Goal: Transaction & Acquisition: Purchase product/service

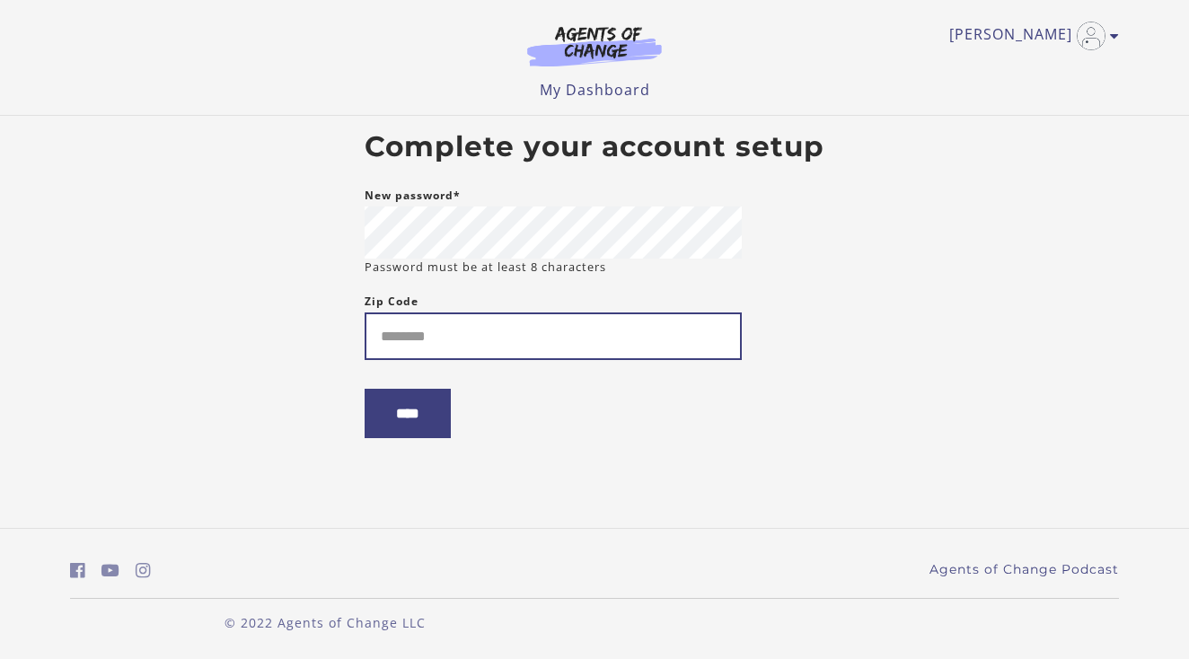
click at [544, 339] on input "Zip Code" at bounding box center [553, 336] width 377 height 48
type input "*****"
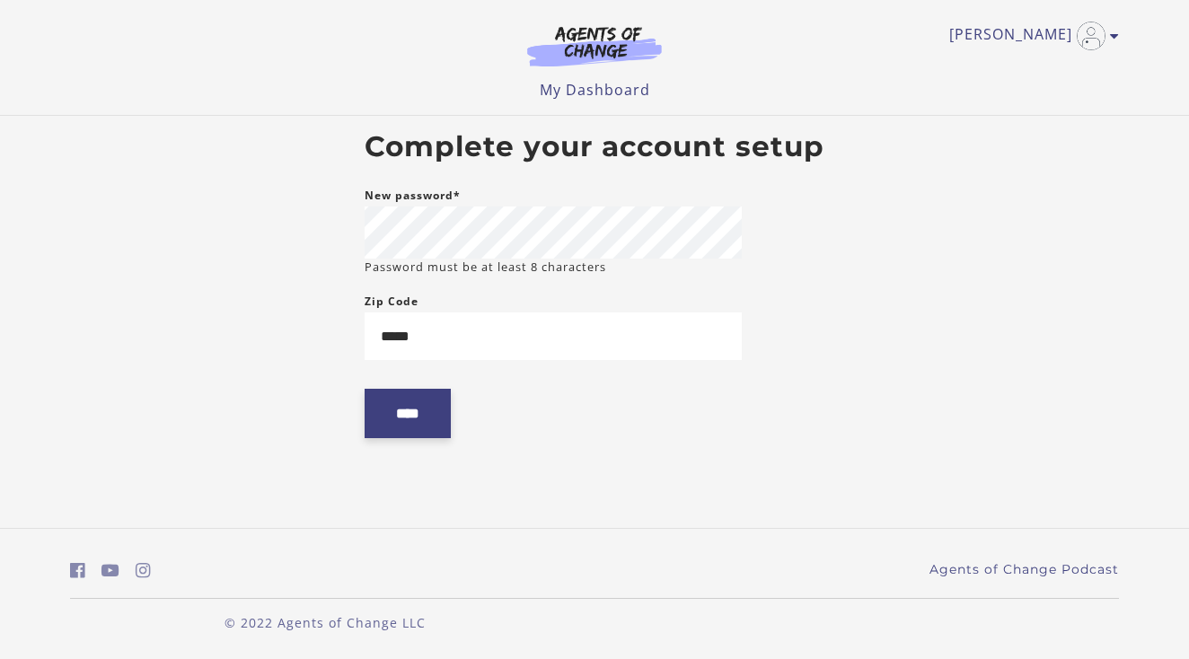
click at [420, 426] on input "****" at bounding box center [408, 413] width 86 height 49
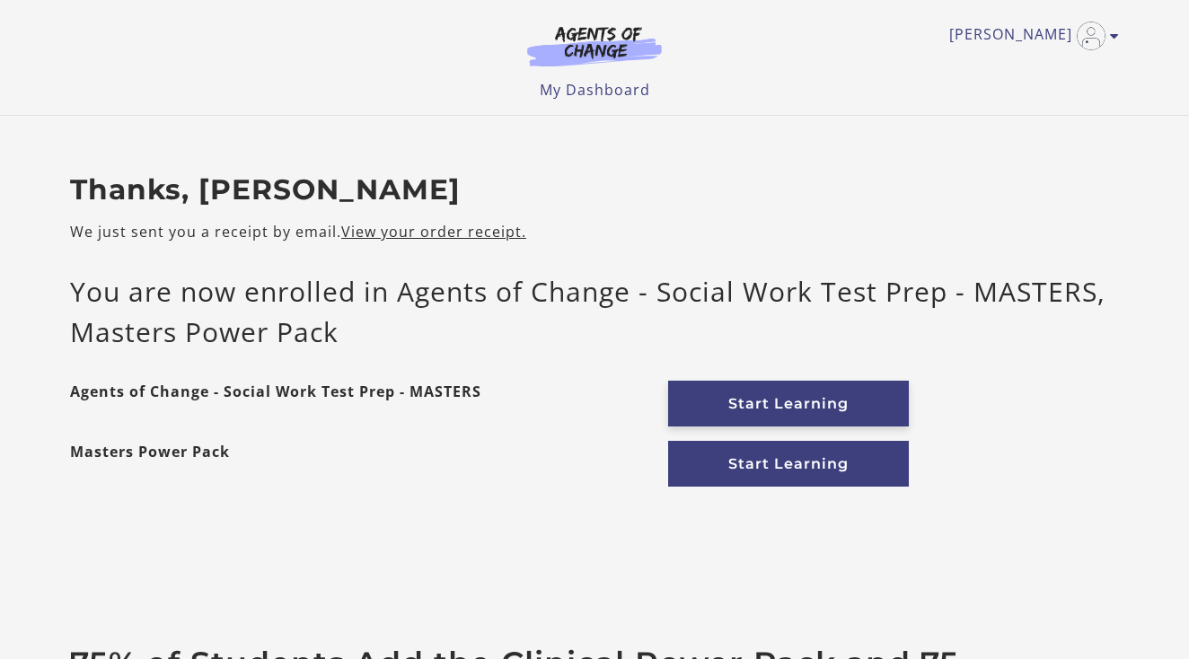
click at [764, 400] on link "Start Learning" at bounding box center [788, 404] width 241 height 46
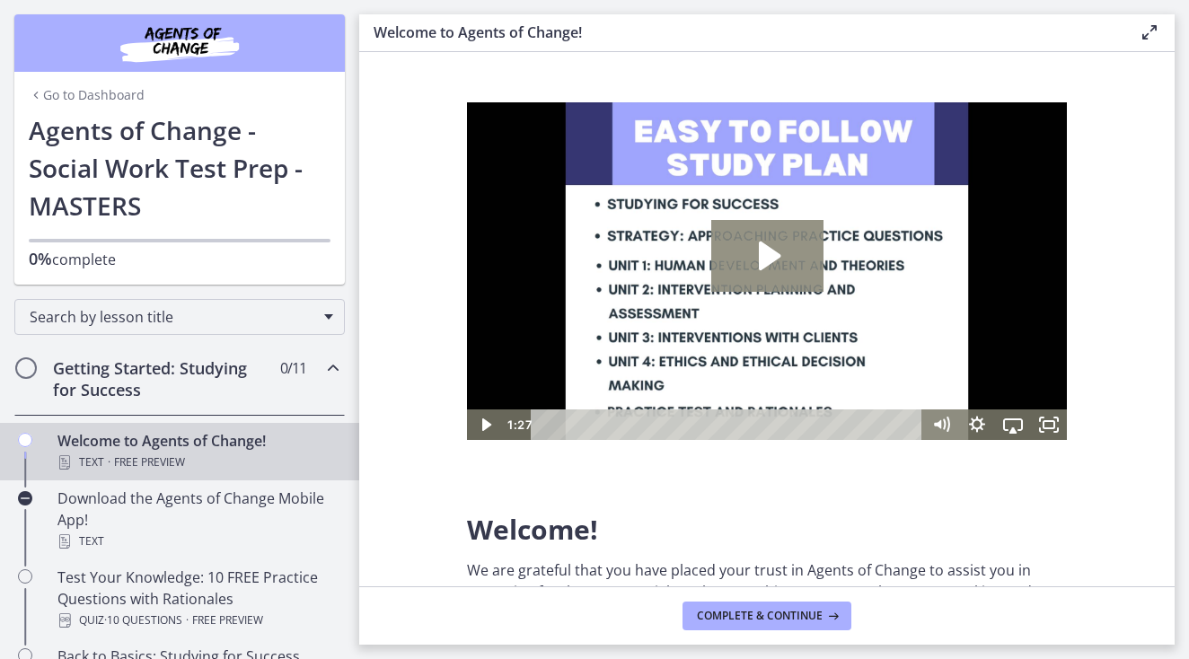
click at [788, 249] on icon "Play Video: c1o6hcmjueu5qasqsu00.mp4" at bounding box center [767, 256] width 112 height 72
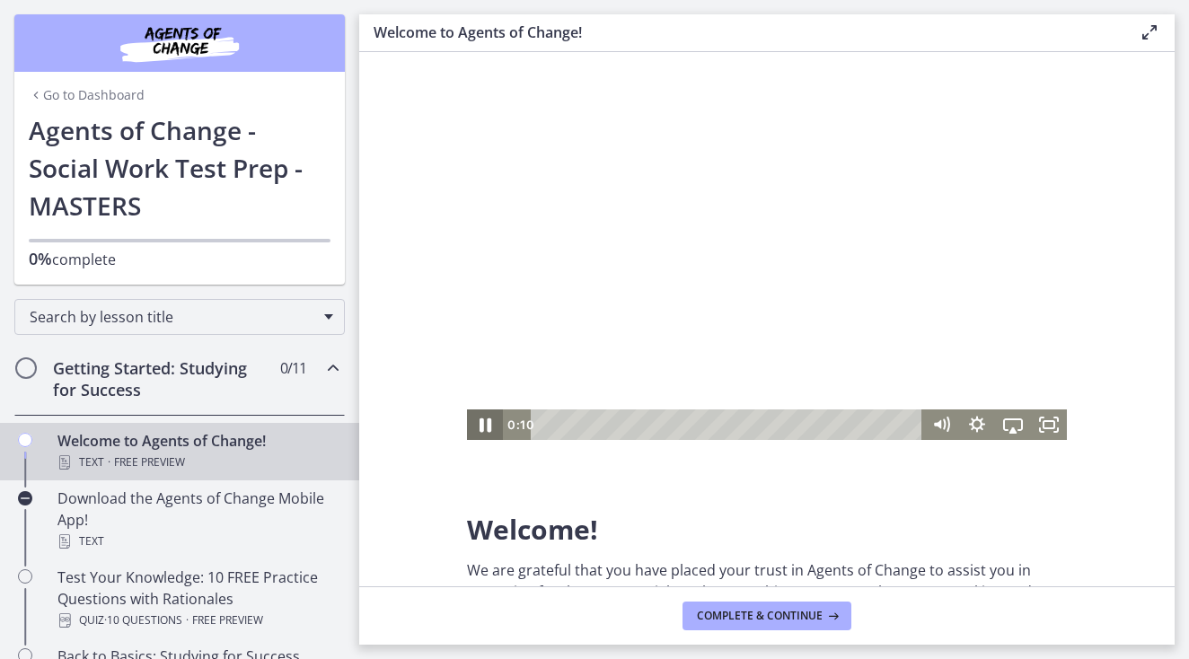
click at [489, 425] on icon "Pause" at bounding box center [486, 425] width 12 height 14
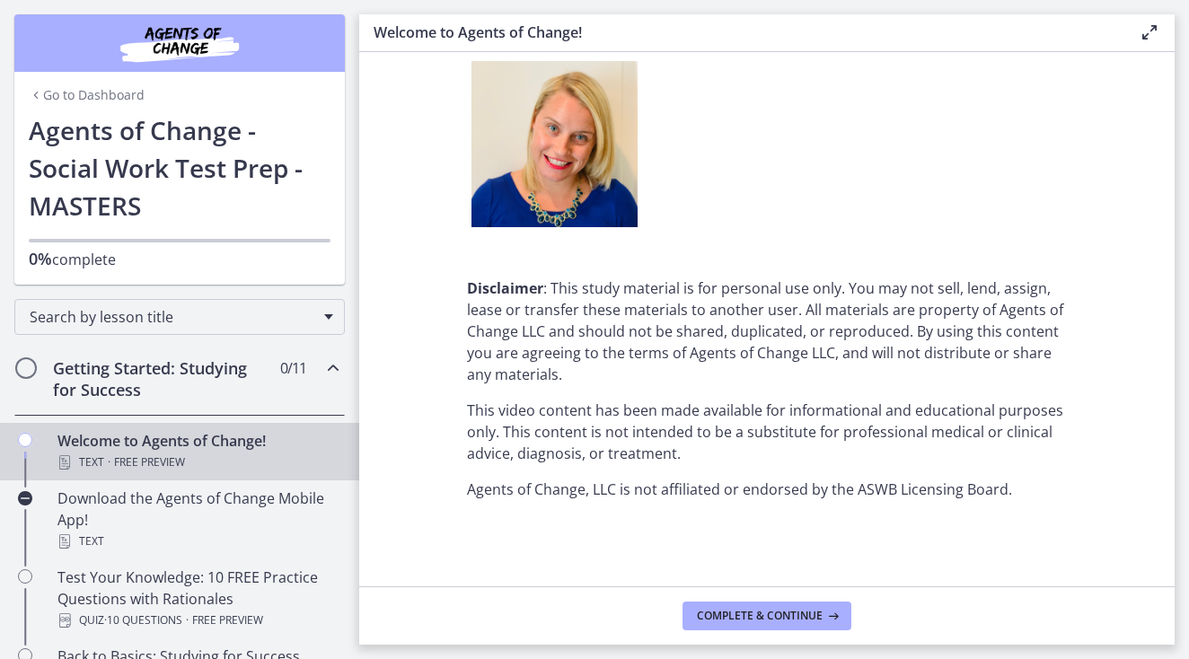
scroll to position [2278, 0]
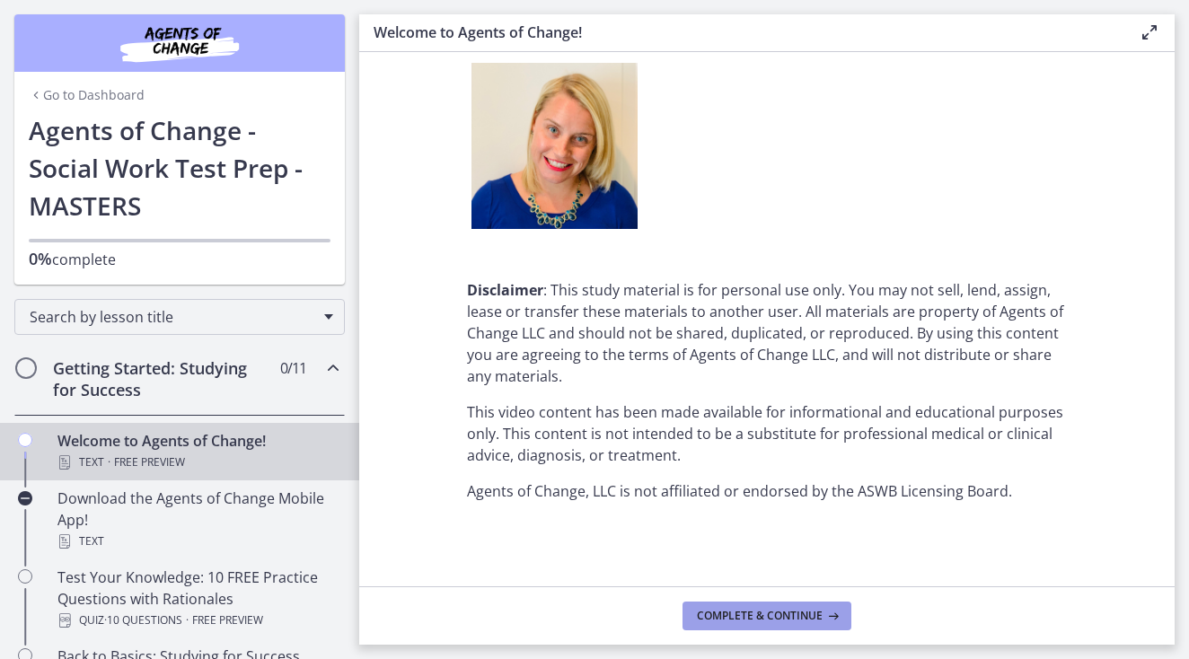
click at [751, 609] on span "Complete & continue" at bounding box center [760, 616] width 126 height 14
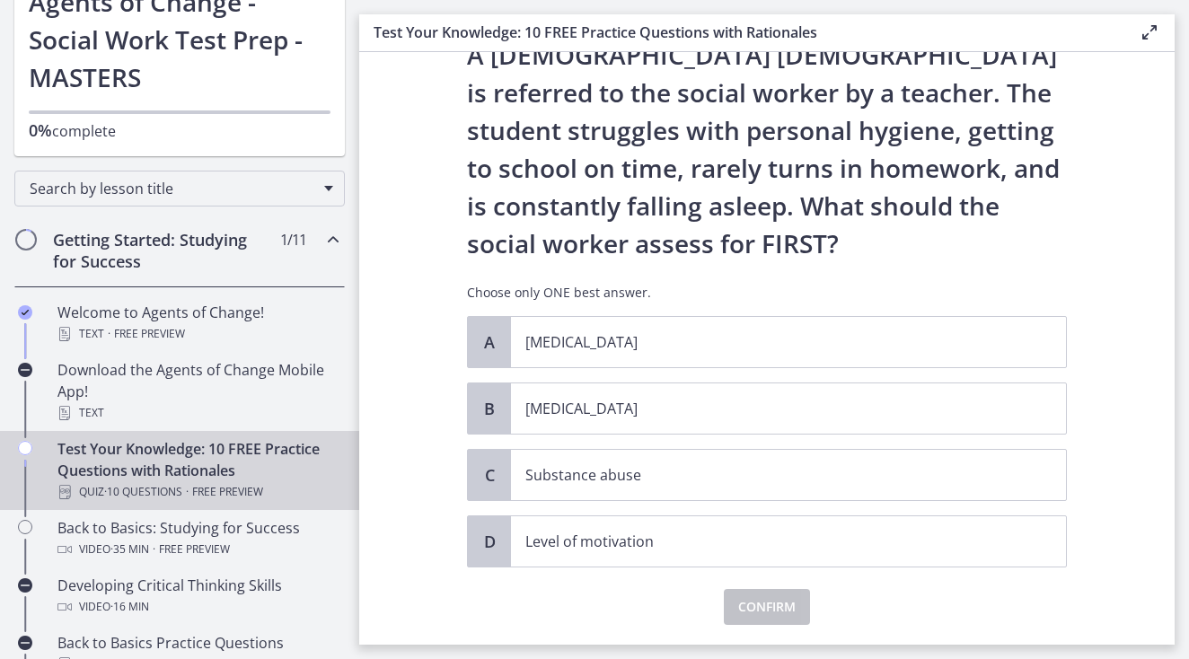
scroll to position [75, 0]
click at [611, 411] on p "[MEDICAL_DATA]" at bounding box center [770, 407] width 490 height 22
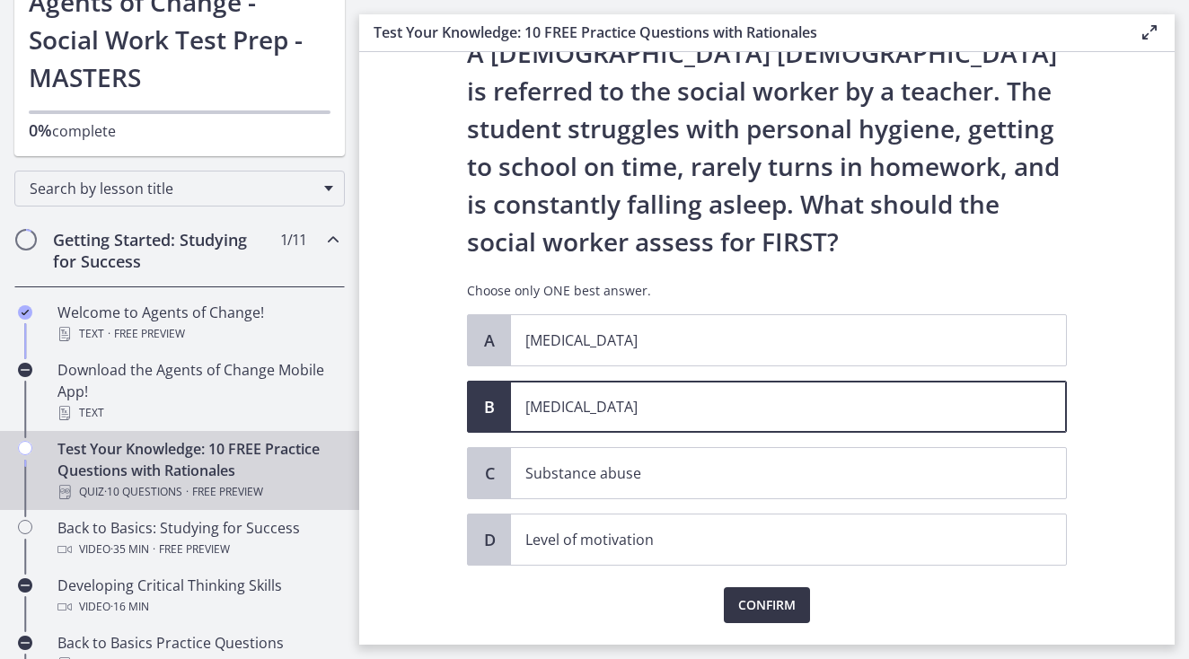
click at [748, 606] on span "Confirm" at bounding box center [766, 605] width 57 height 22
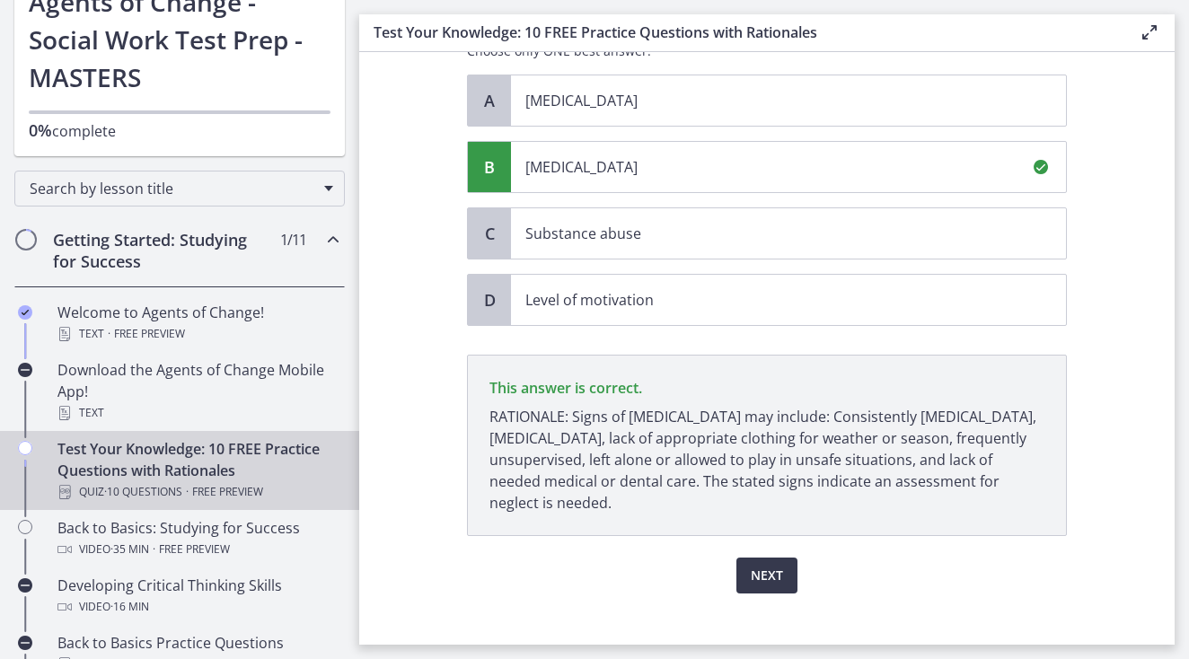
scroll to position [325, 0]
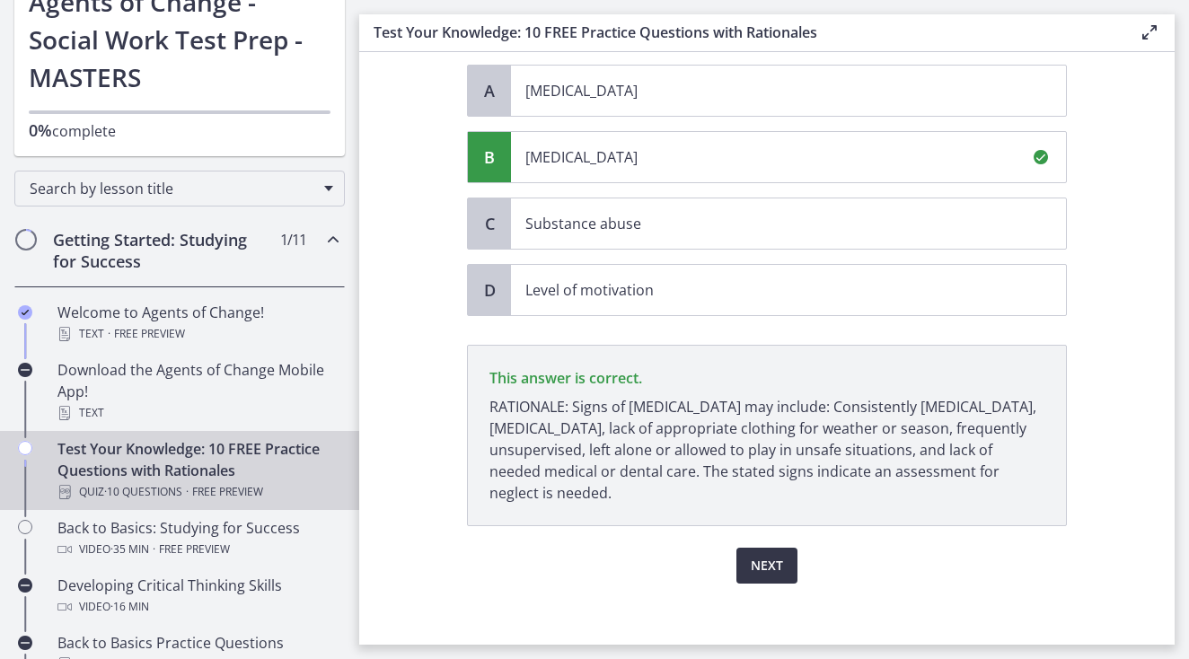
click at [770, 565] on span "Next" at bounding box center [767, 566] width 32 height 22
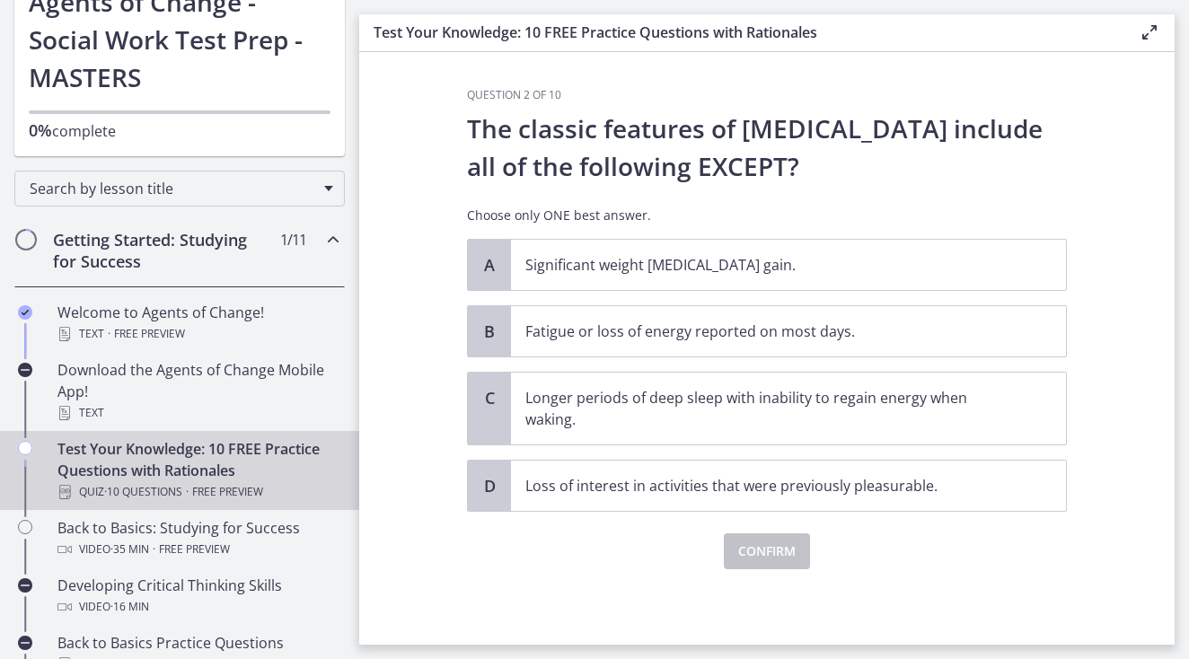
scroll to position [0, 0]
click at [592, 400] on p "Longer periods of deep sleep with inability to regain energy when waking." at bounding box center [770, 408] width 490 height 43
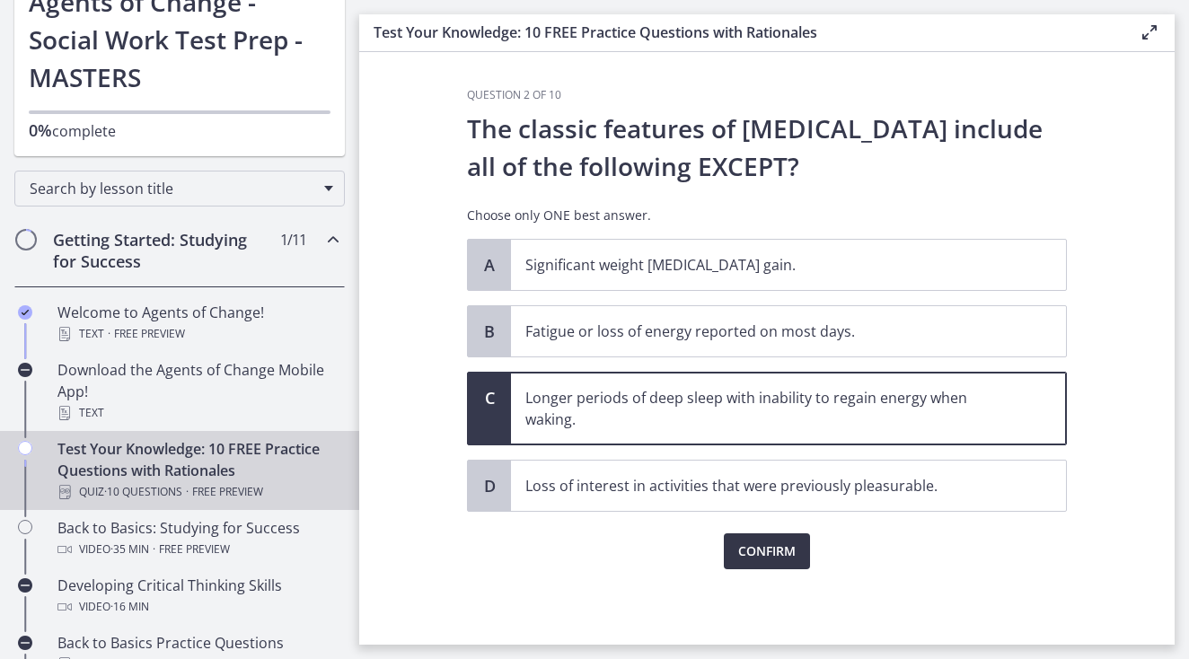
click at [766, 548] on span "Confirm" at bounding box center [766, 552] width 57 height 22
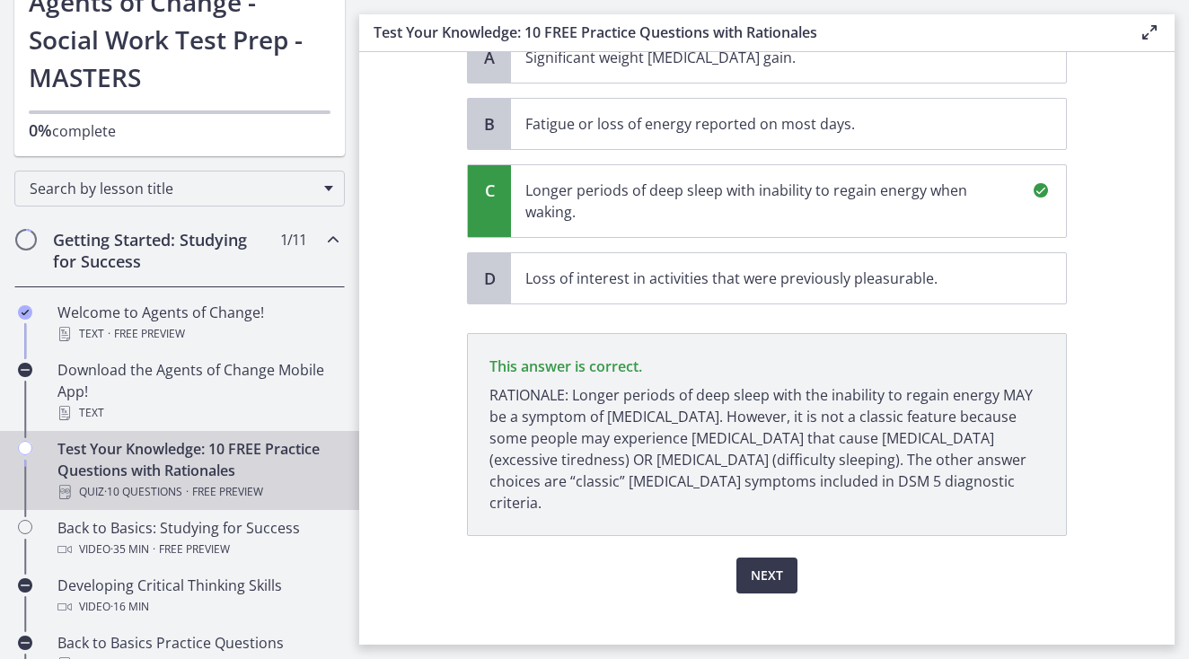
scroll to position [207, 0]
click at [783, 559] on button "Next" at bounding box center [766, 577] width 61 height 36
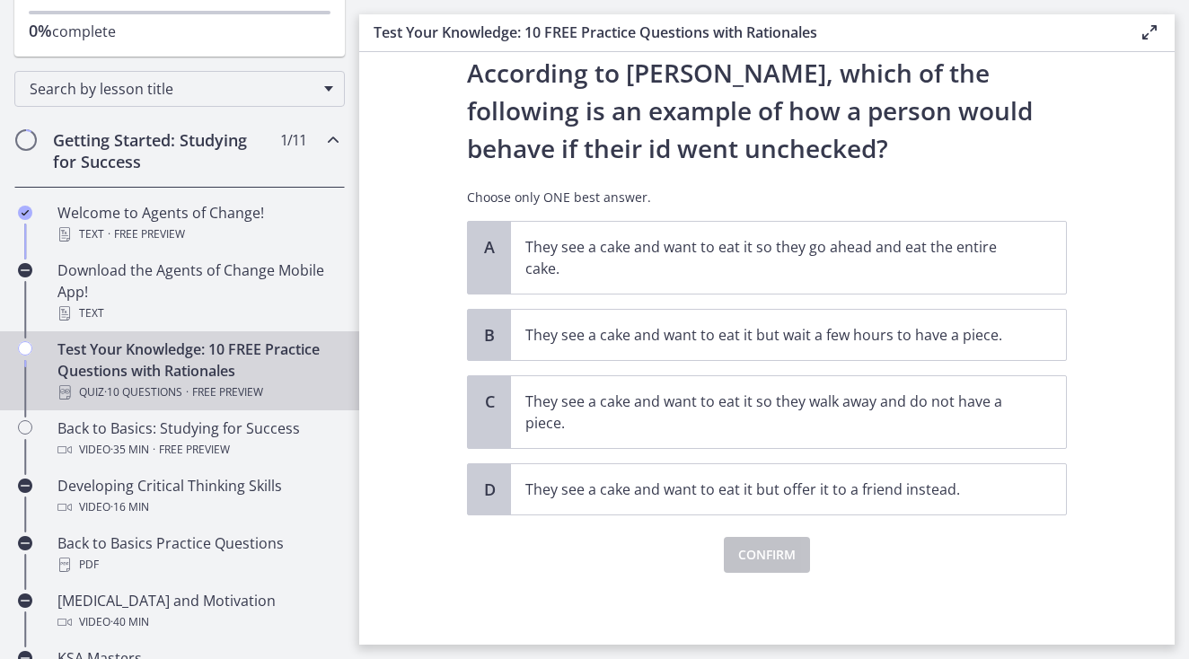
scroll to position [50, 0]
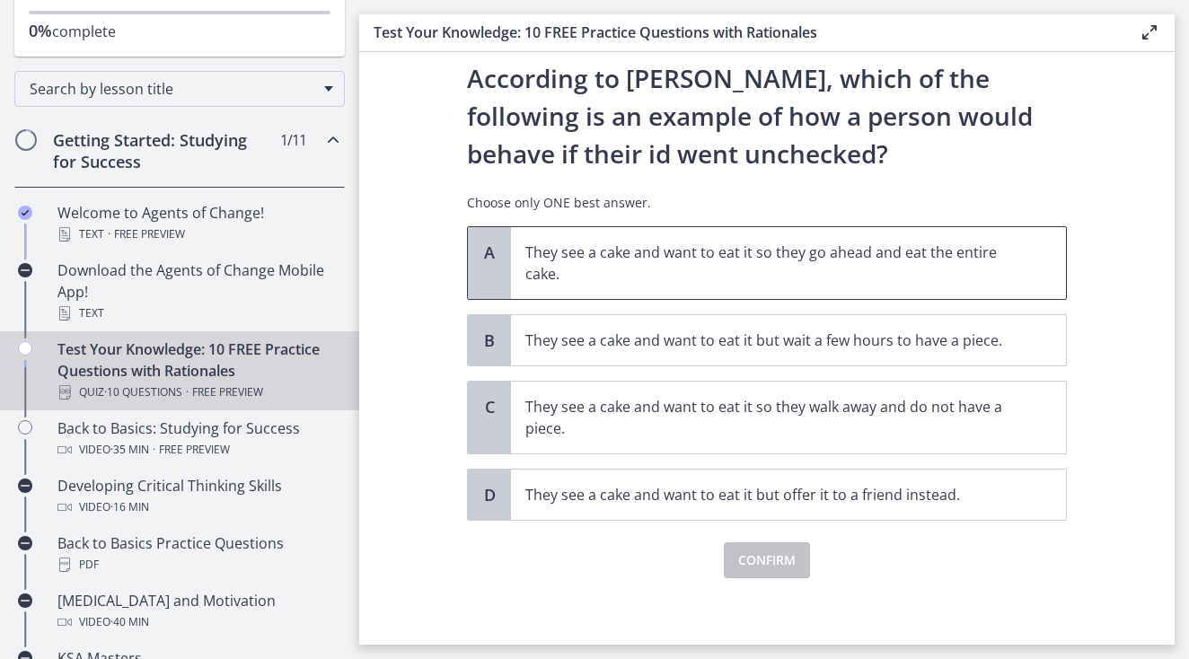
click at [664, 254] on p "They see a cake and want to eat it so they go ahead and eat the entire cake." at bounding box center [770, 263] width 490 height 43
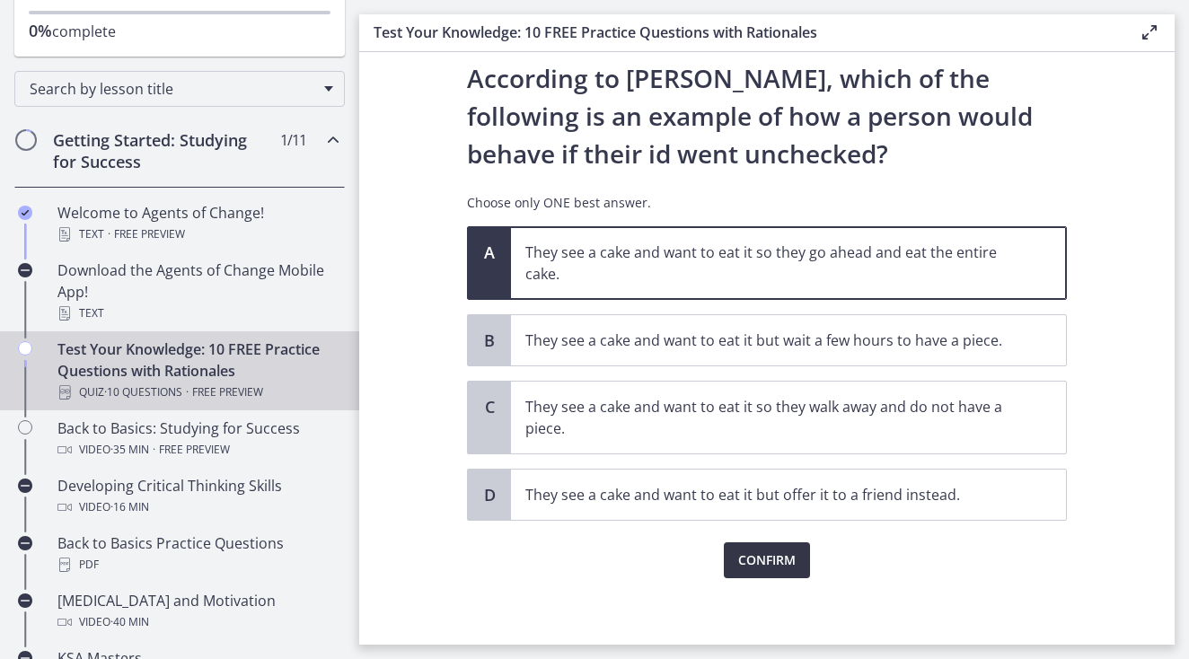
click at [771, 562] on span "Confirm" at bounding box center [766, 561] width 57 height 22
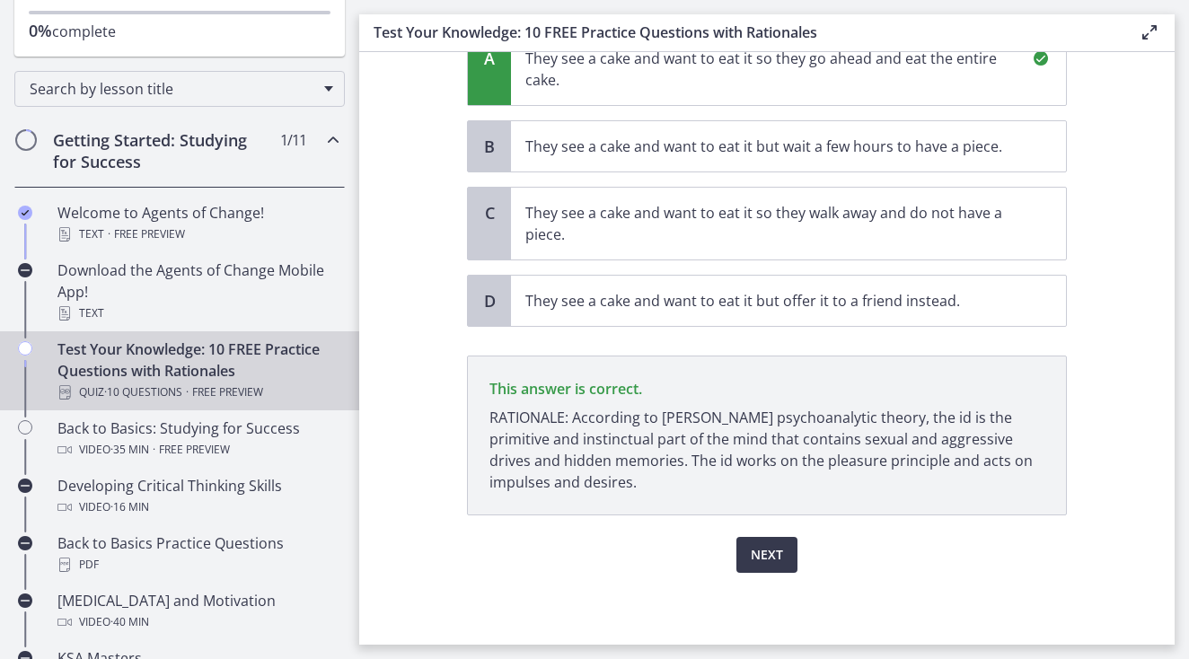
scroll to position [0, 0]
click at [764, 546] on span "Next" at bounding box center [767, 555] width 32 height 22
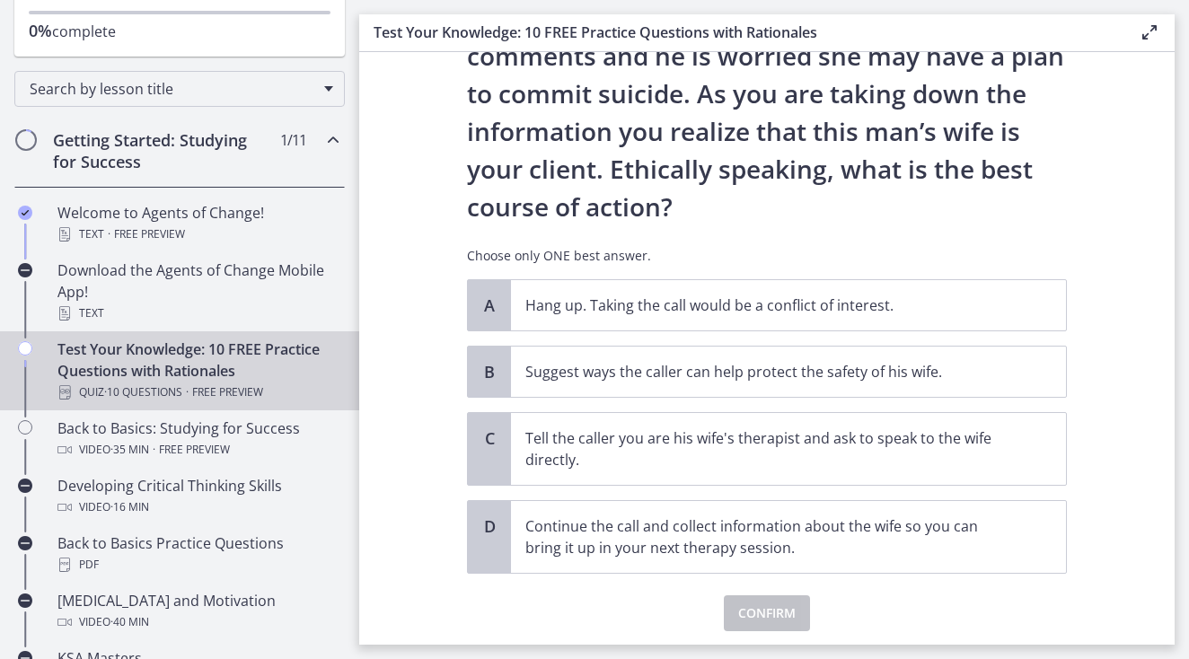
scroll to position [221, 0]
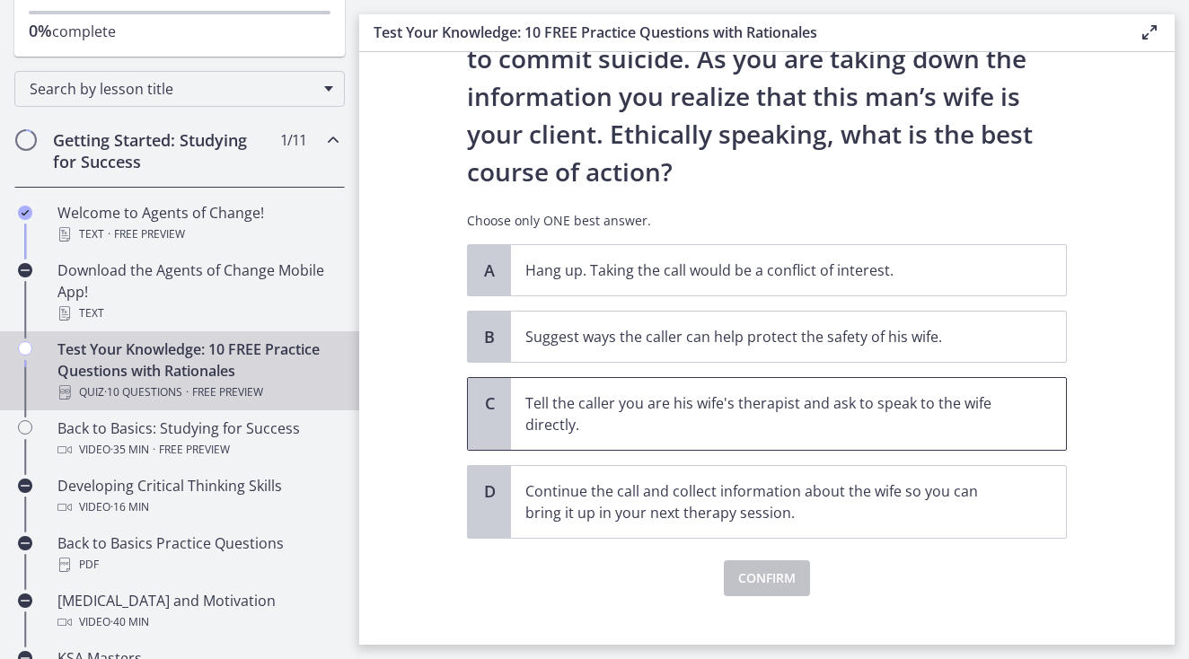
click at [729, 430] on p "Tell the caller you are his wife's therapist and ask to speak to the wife direc…" at bounding box center [770, 413] width 490 height 43
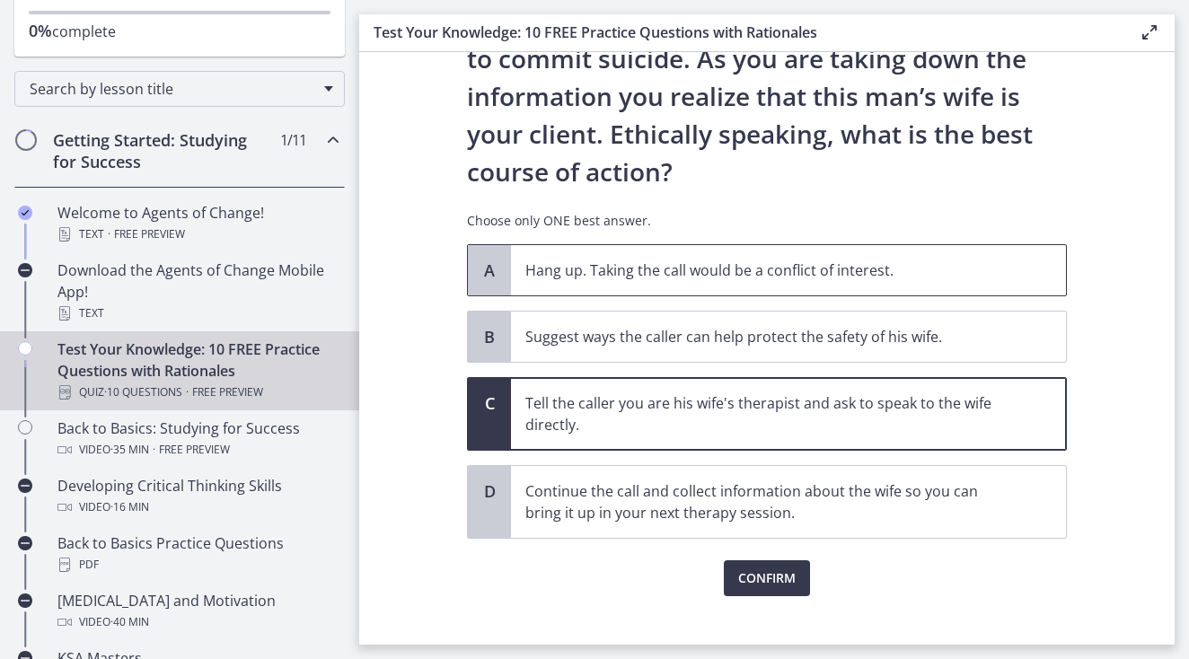
click at [665, 280] on p "Hang up. Taking the call would be a conflict of interest." at bounding box center [770, 271] width 490 height 22
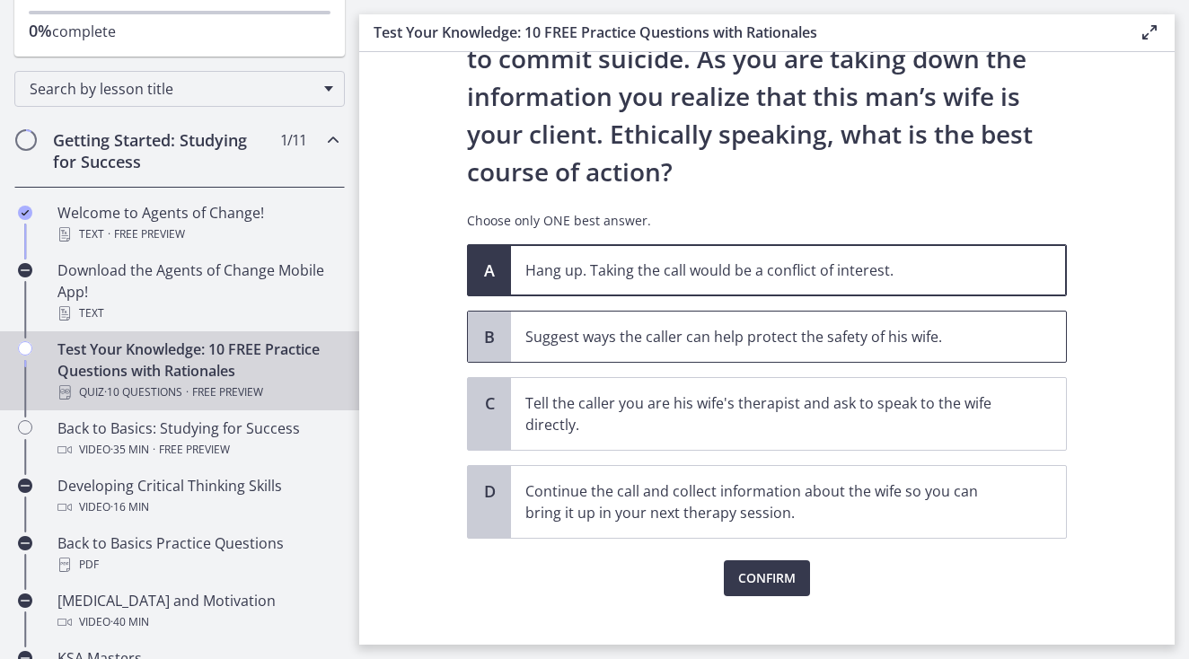
click at [638, 353] on span "Suggest ways the caller can help protect the safety of his wife." at bounding box center [788, 337] width 555 height 50
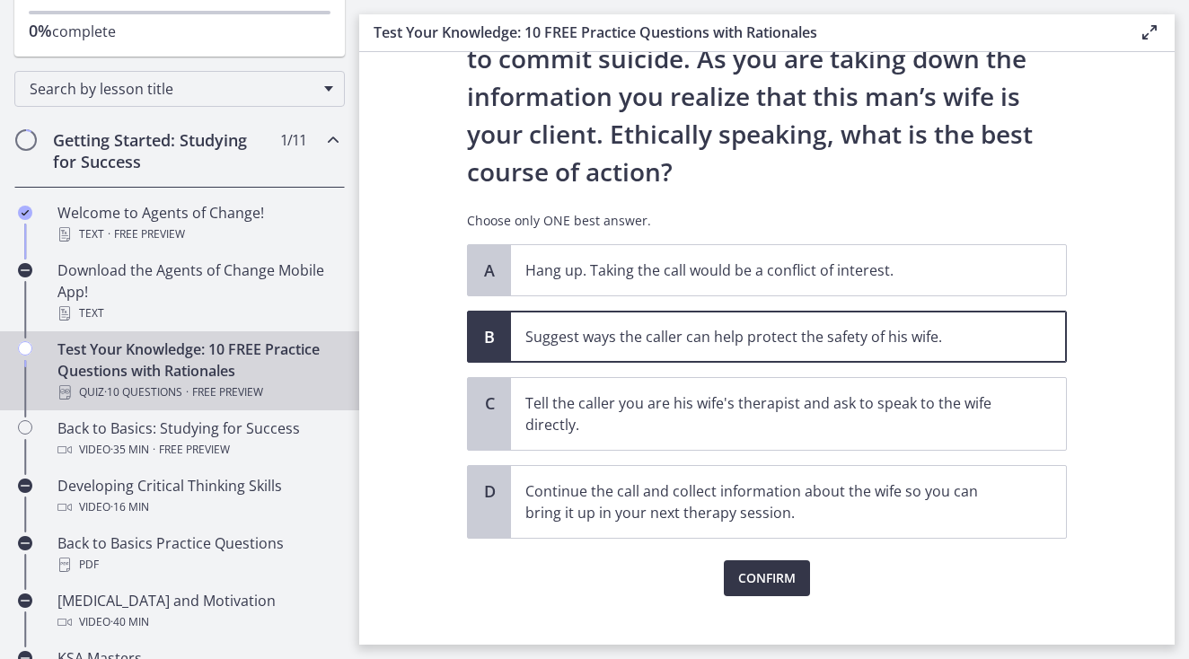
click at [760, 585] on span "Confirm" at bounding box center [766, 579] width 57 height 22
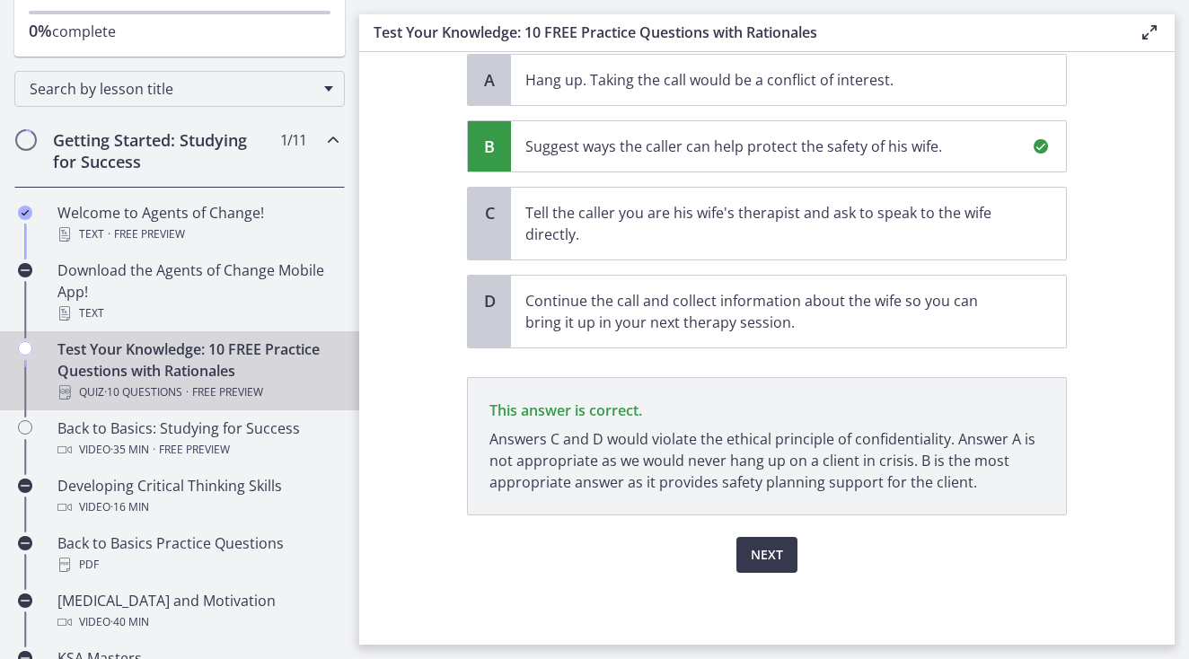
scroll to position [411, 0]
click at [770, 543] on button "Next" at bounding box center [766, 555] width 61 height 36
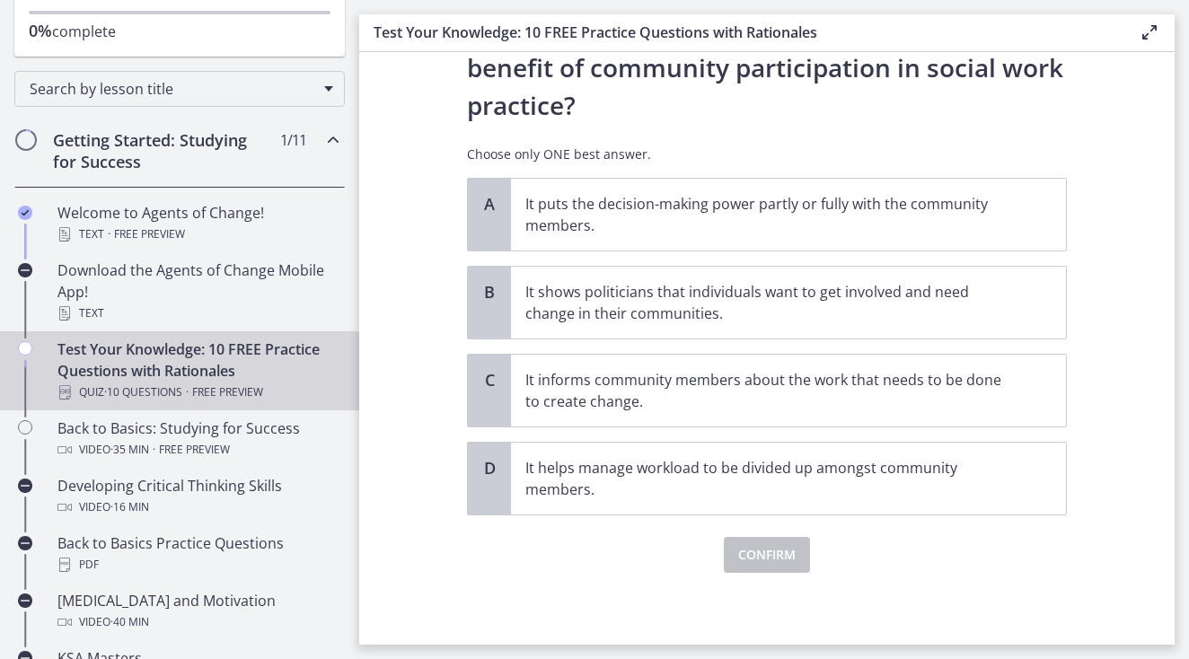
scroll to position [99, 0]
click at [589, 225] on p "It puts the decision-making power partly or fully with the community members." at bounding box center [770, 214] width 490 height 43
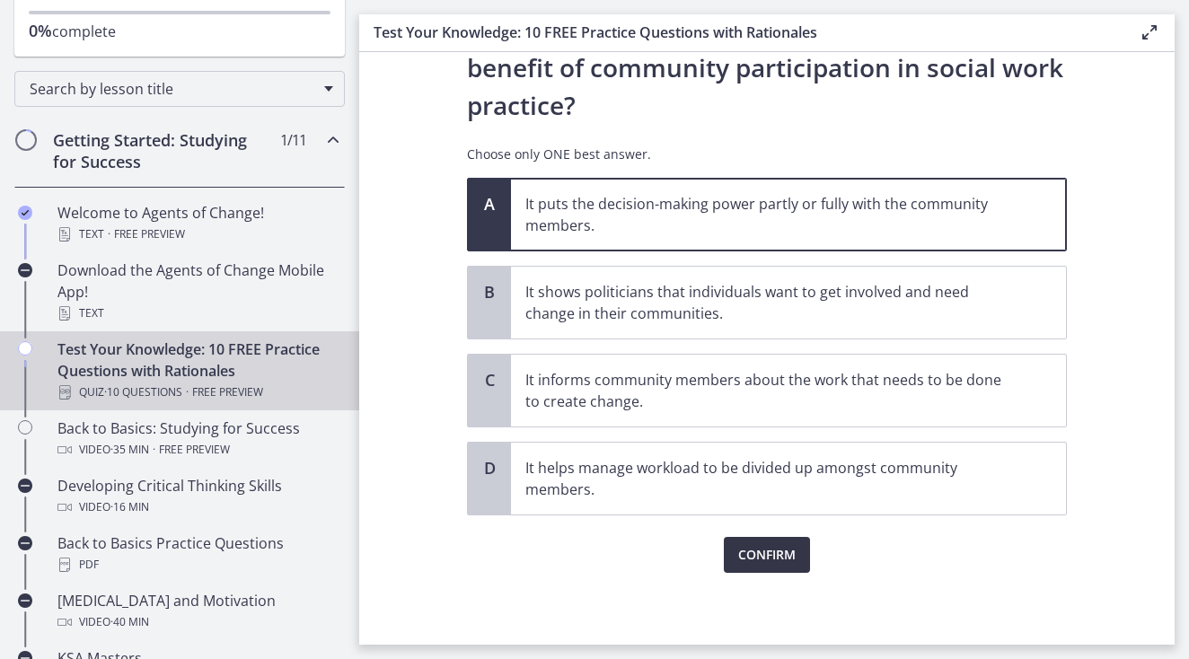
click at [751, 563] on span "Confirm" at bounding box center [766, 555] width 57 height 22
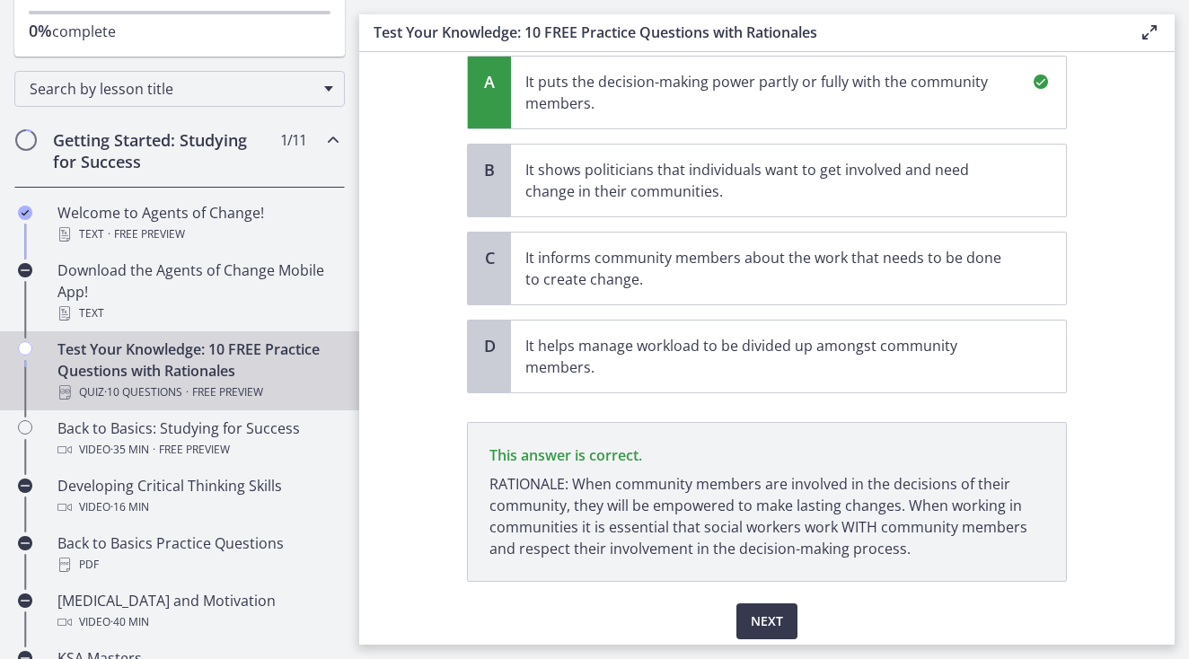
scroll to position [287, 0]
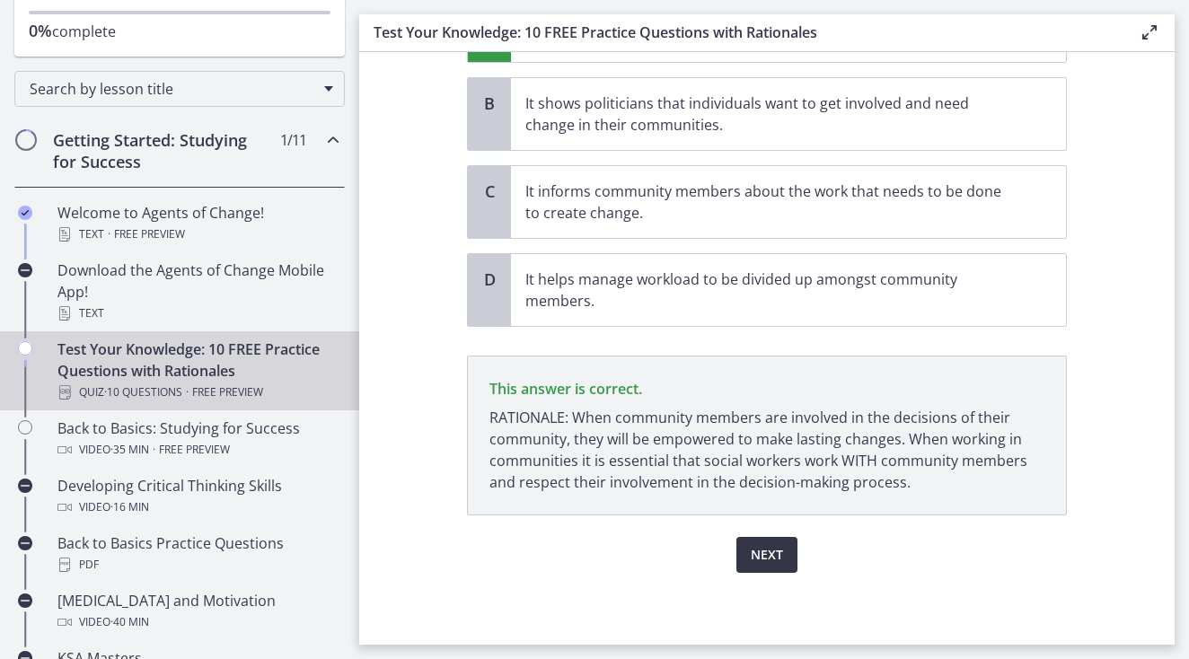
click at [753, 553] on span "Next" at bounding box center [767, 555] width 32 height 22
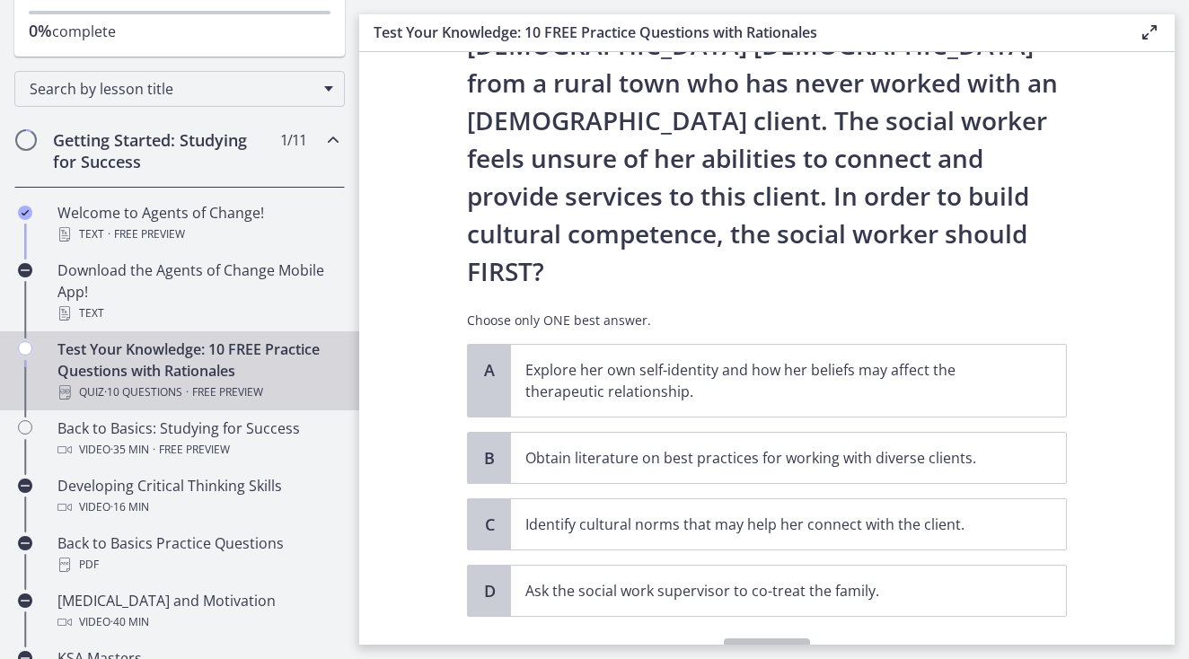
scroll to position [246, 0]
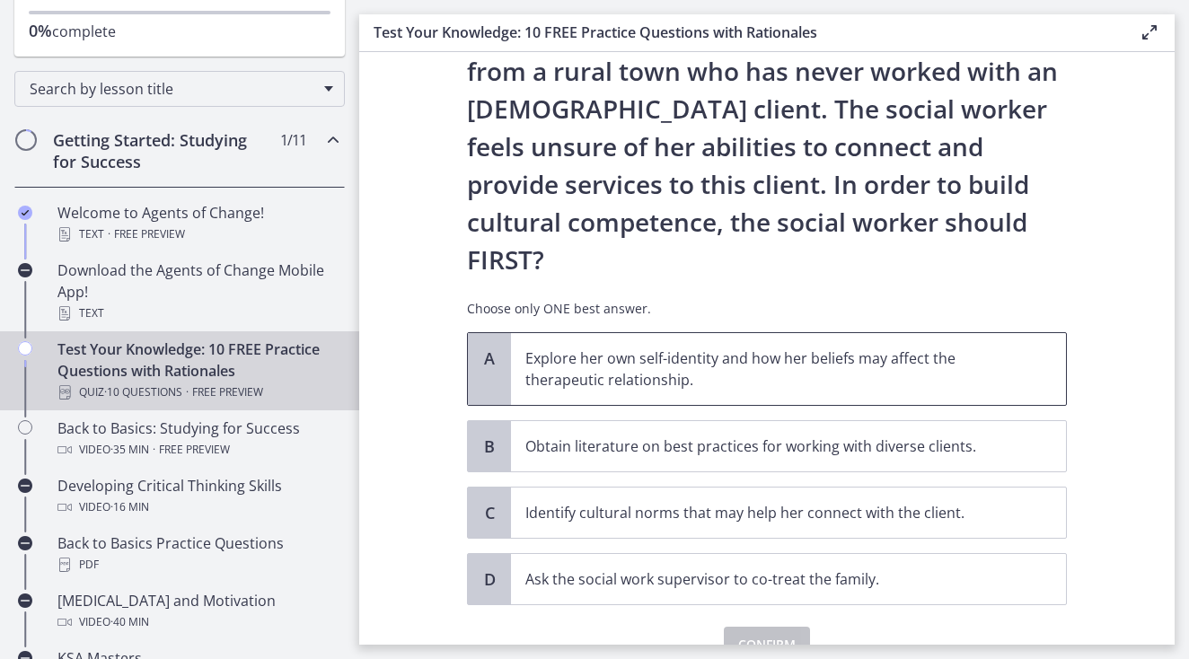
click at [858, 348] on p "Explore her own self-identity and how her beliefs may affect the therapeutic re…" at bounding box center [770, 369] width 490 height 43
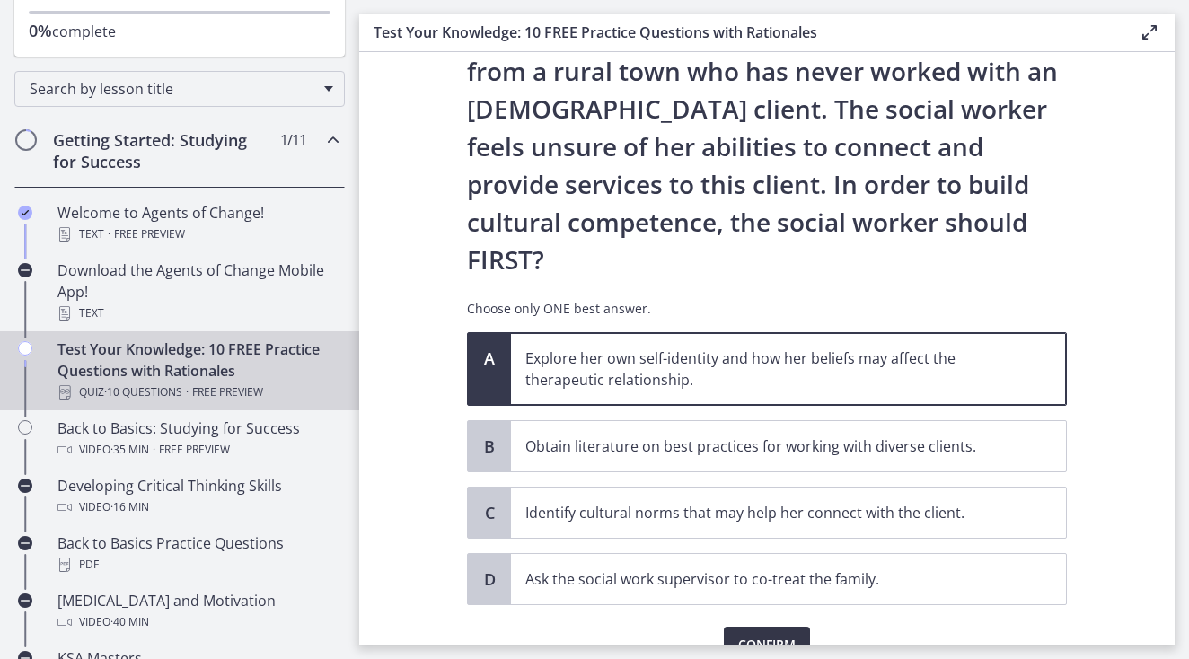
click at [775, 634] on span "Confirm" at bounding box center [766, 645] width 57 height 22
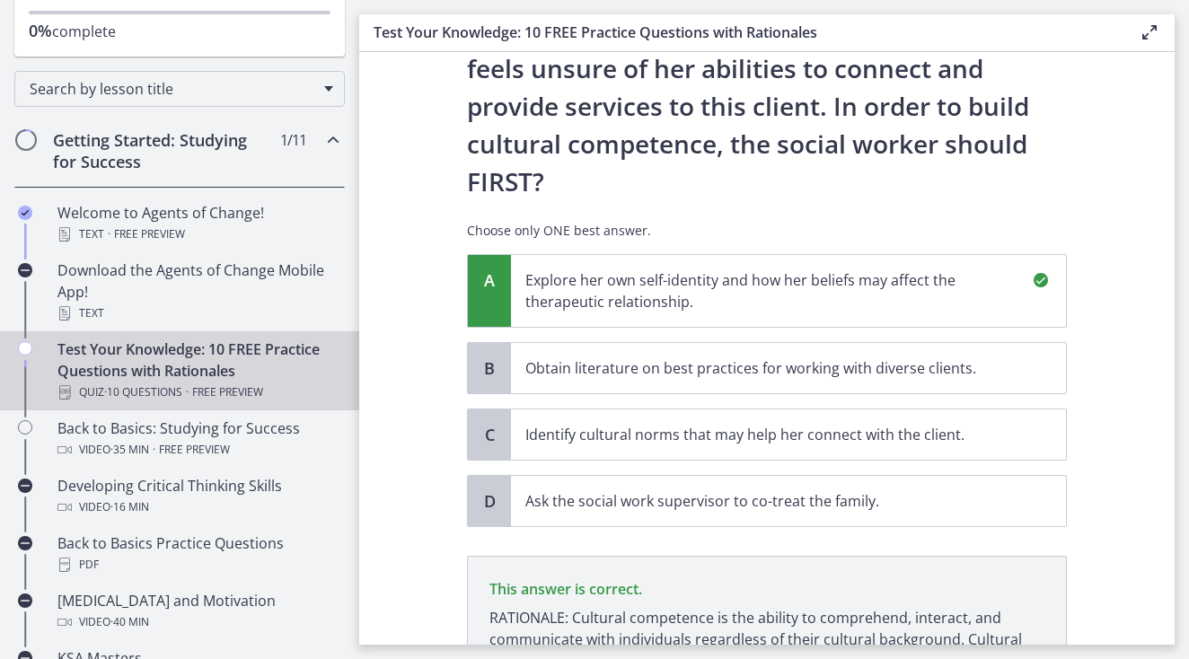
scroll to position [471, 0]
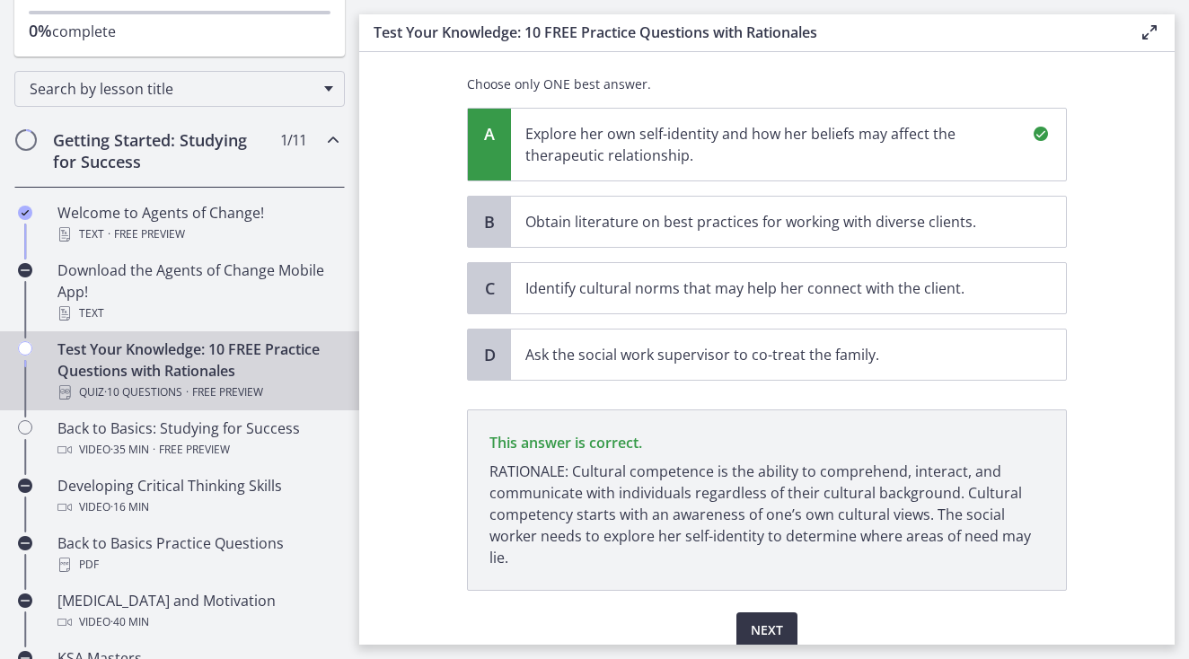
click at [765, 620] on span "Next" at bounding box center [767, 631] width 32 height 22
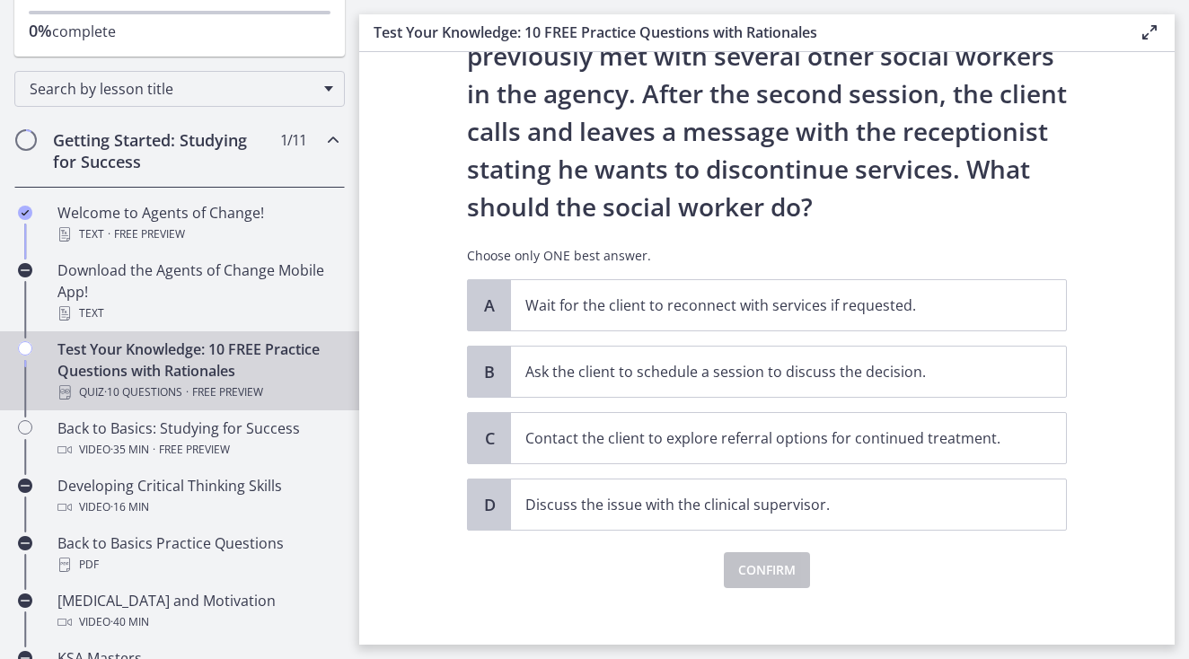
scroll to position [151, 0]
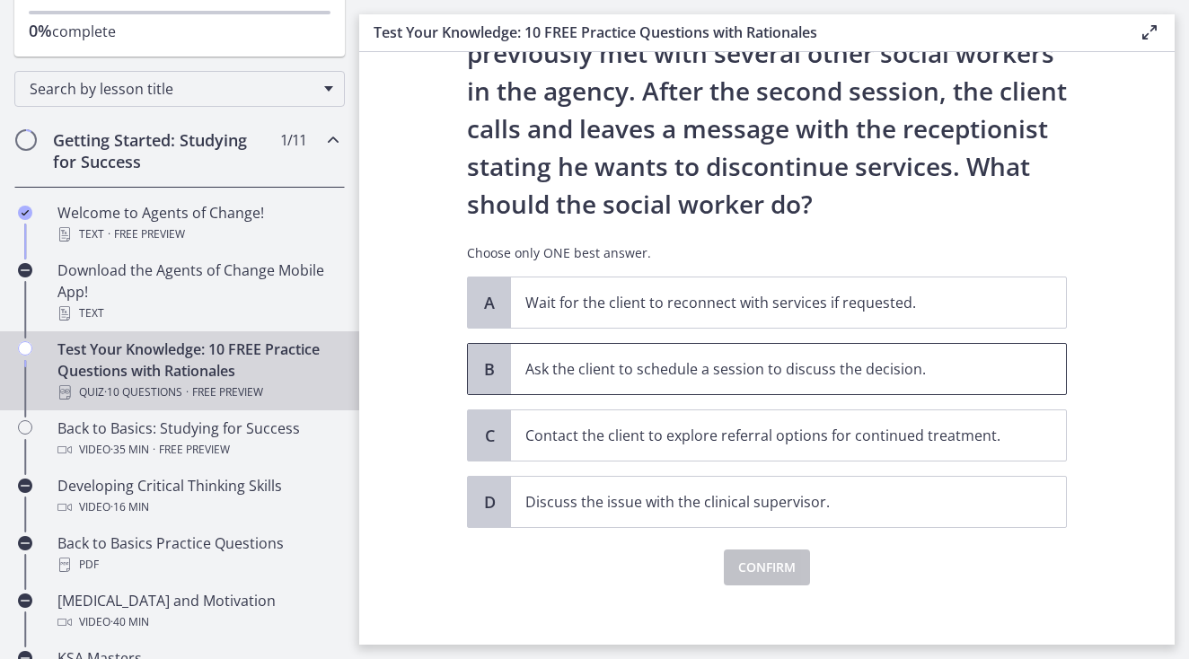
click at [633, 386] on span "Ask the client to schedule a session to discuss the decision." at bounding box center [788, 369] width 555 height 50
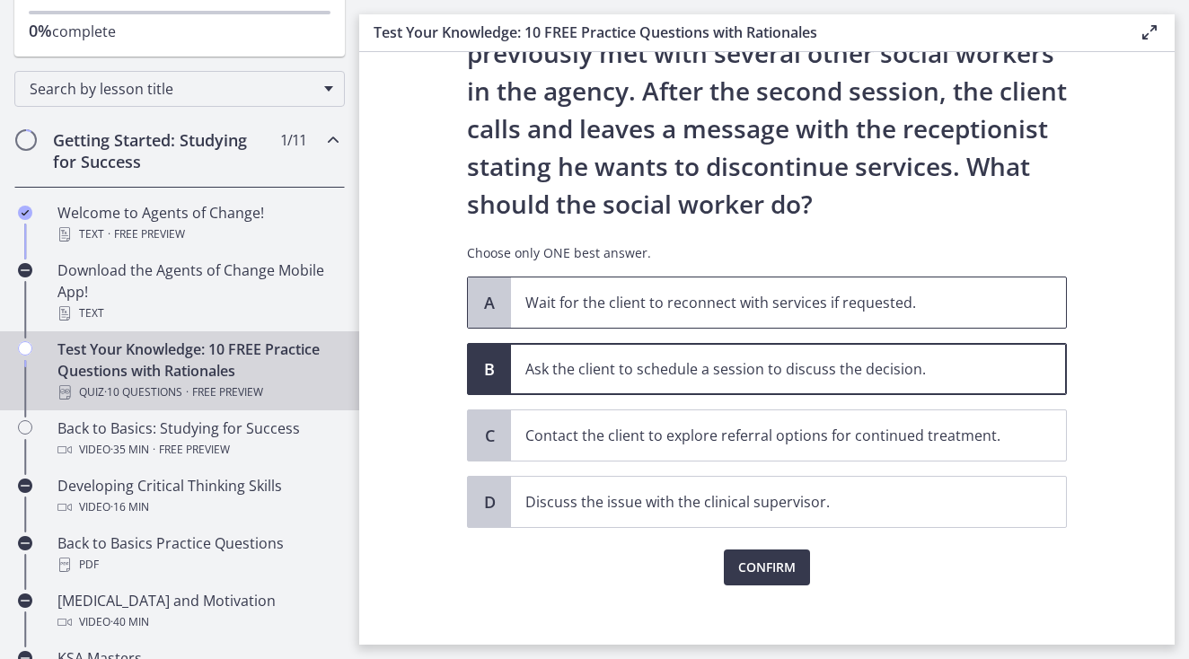
click at [629, 322] on span "Wait for the client to reconnect with services if requested." at bounding box center [788, 302] width 555 height 50
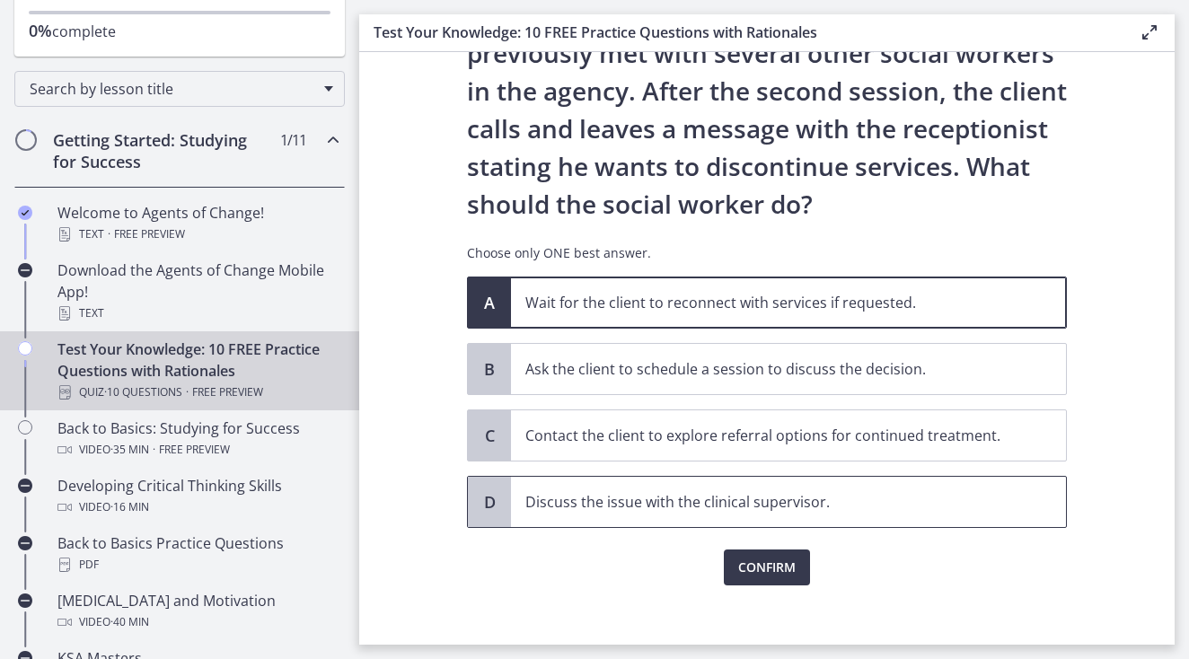
click at [586, 500] on p "Discuss the issue with the clinical supervisor." at bounding box center [770, 502] width 490 height 22
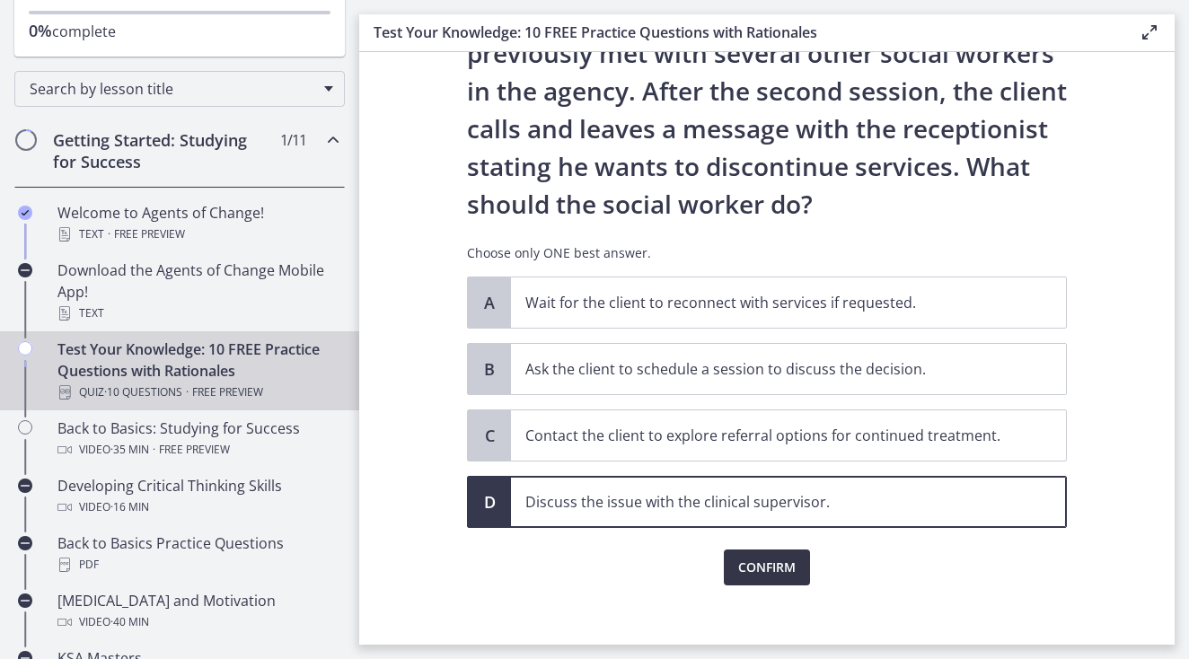
click at [761, 559] on span "Confirm" at bounding box center [766, 568] width 57 height 22
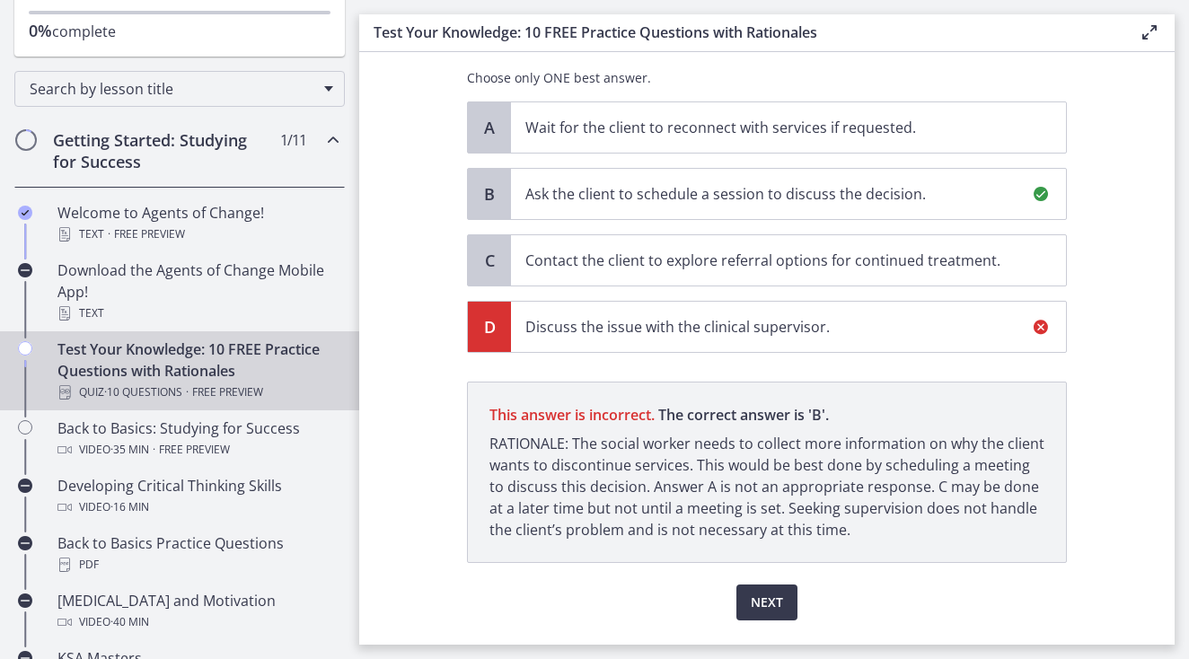
scroll to position [312, 0]
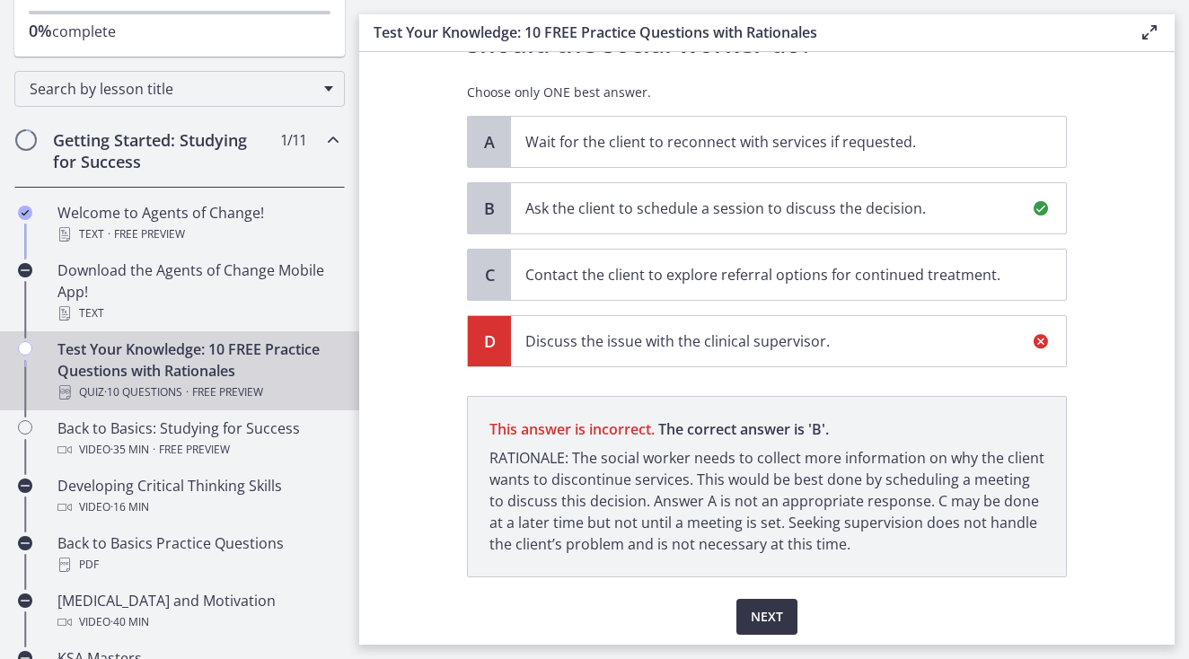
click at [761, 613] on span "Next" at bounding box center [767, 617] width 32 height 22
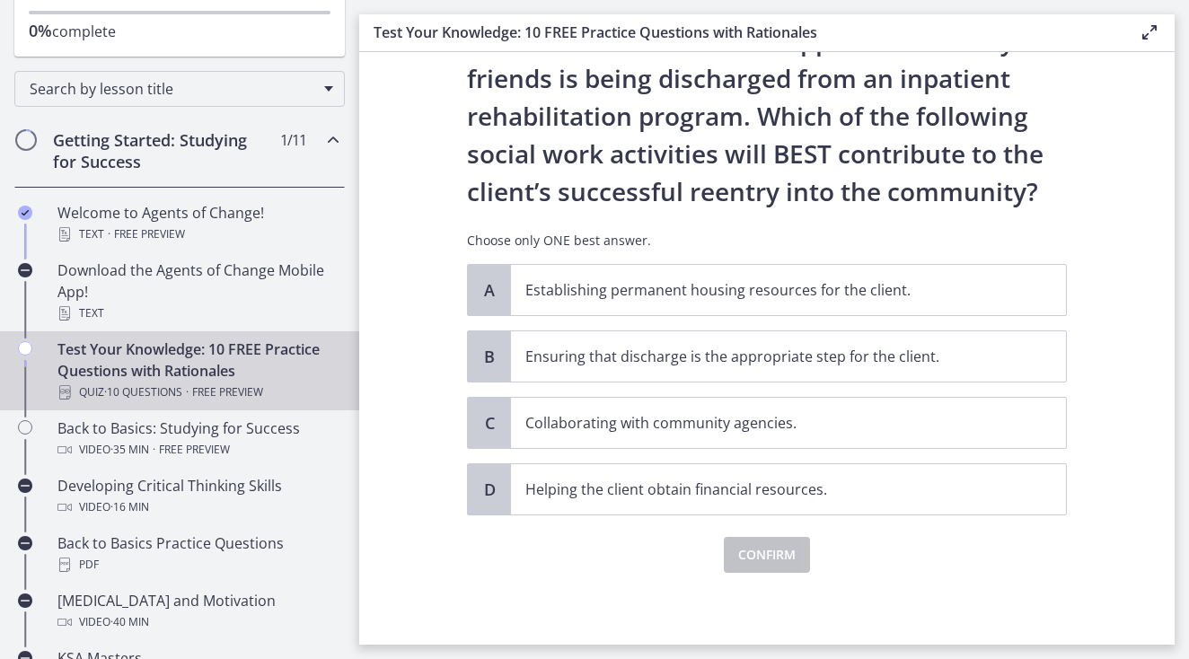
scroll to position [88, 0]
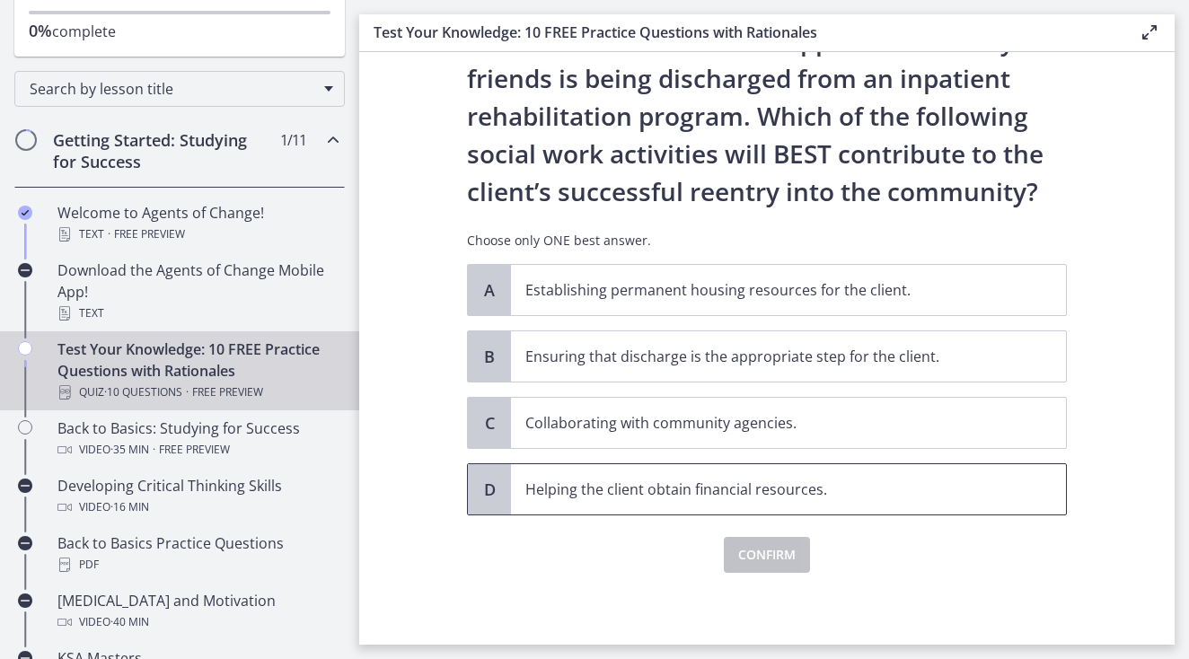
click at [562, 493] on p "Helping the client obtain financial resources." at bounding box center [770, 490] width 490 height 22
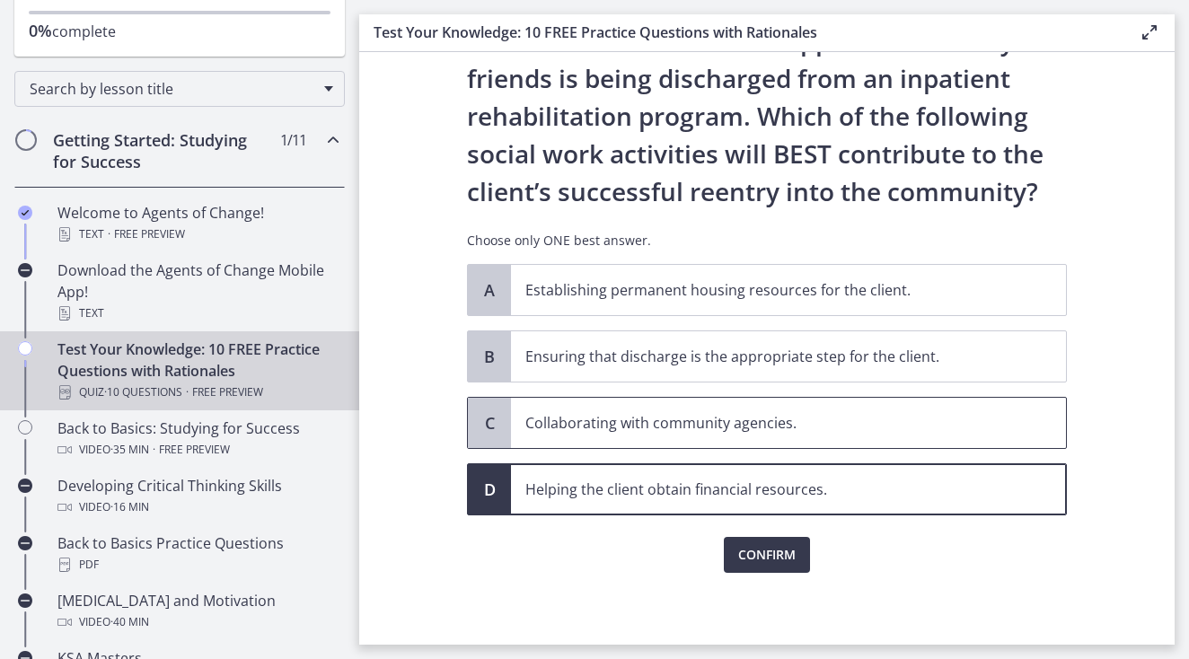
click at [563, 427] on p "Collaborating with community agencies." at bounding box center [770, 423] width 490 height 22
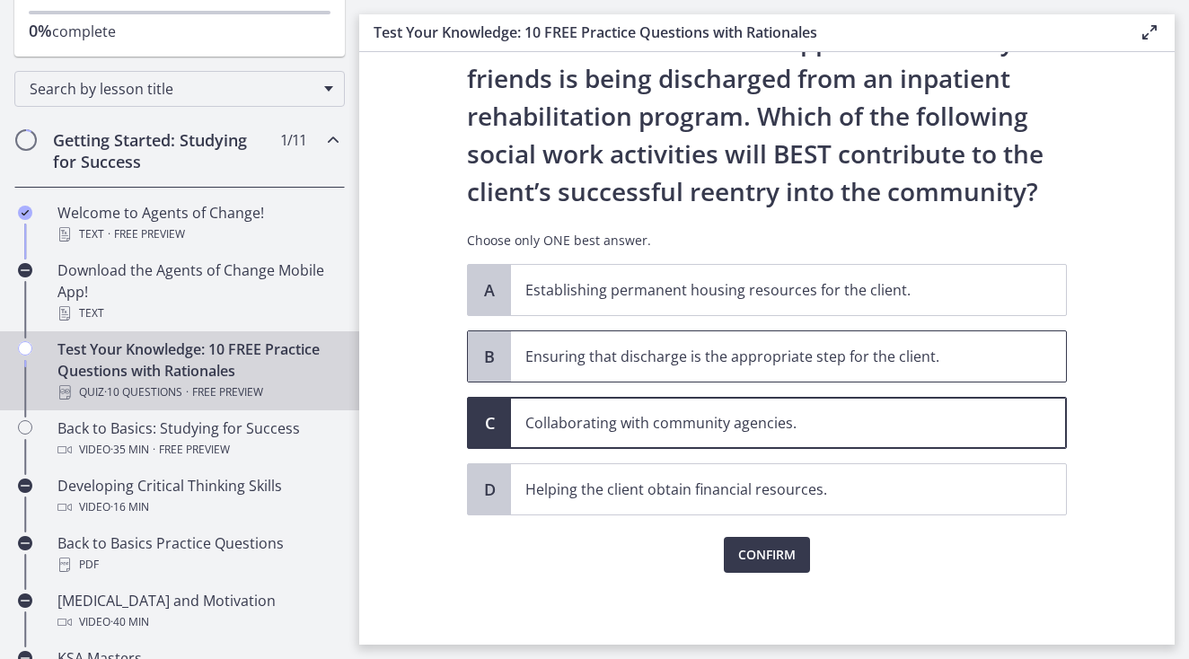
click at [580, 363] on p "Ensuring that discharge is the appropriate step for the client." at bounding box center [770, 357] width 490 height 22
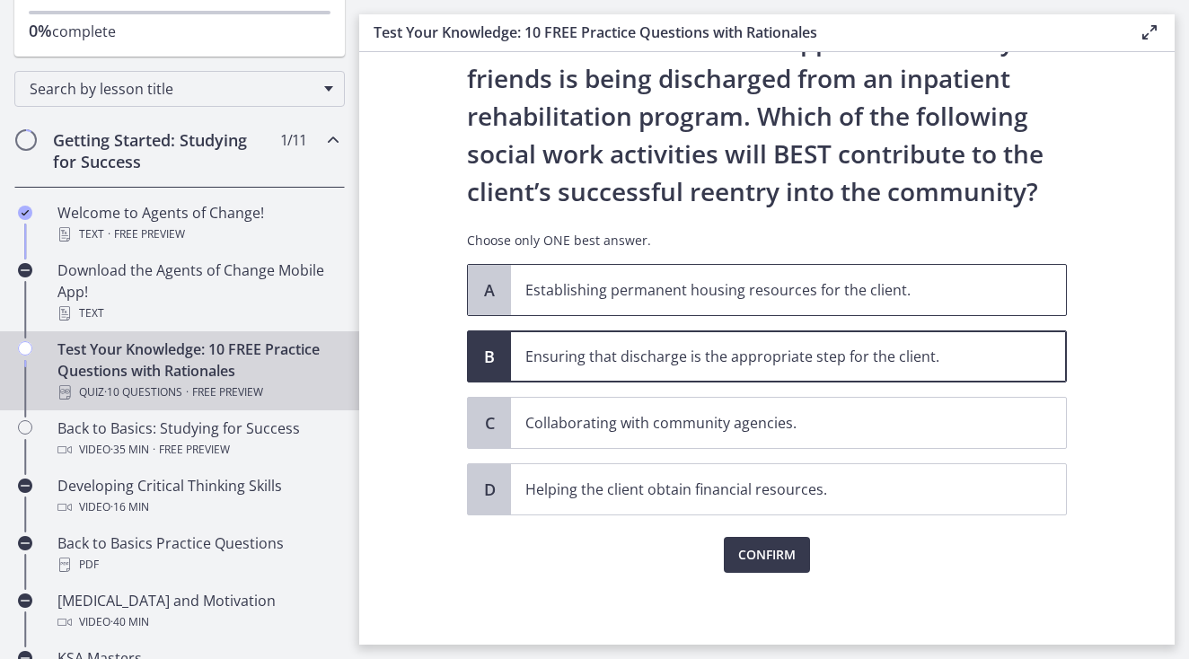
click at [573, 286] on p "Establishing permanent housing resources for the client." at bounding box center [770, 290] width 490 height 22
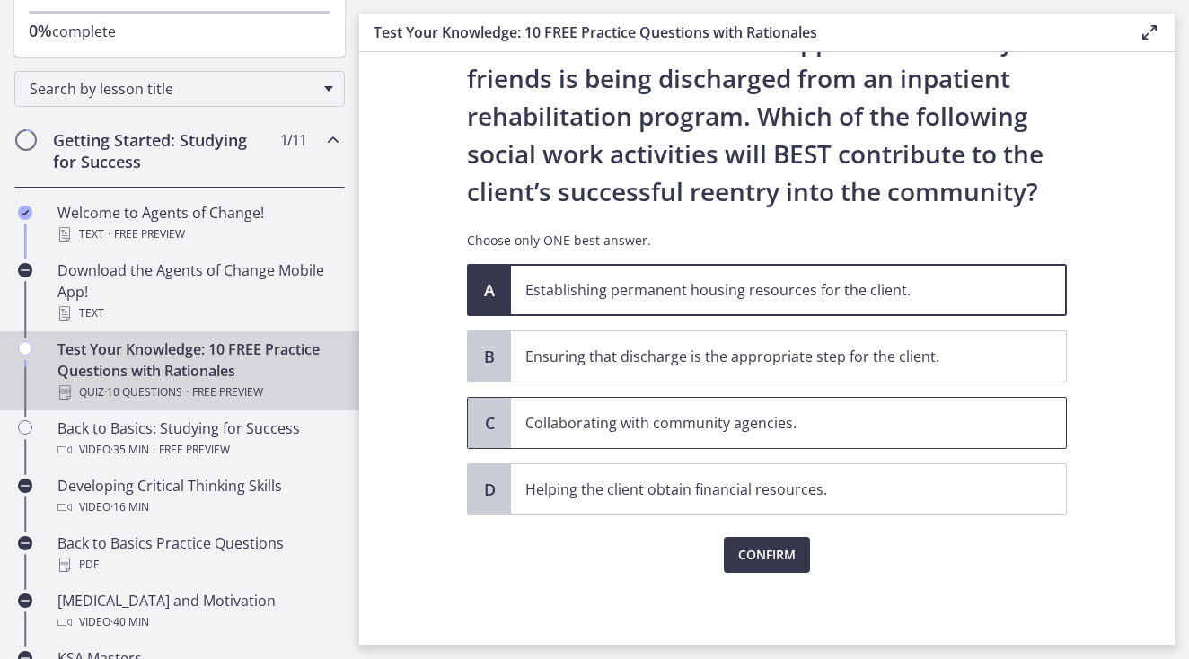
click at [560, 411] on span "Collaborating with community agencies." at bounding box center [788, 423] width 555 height 50
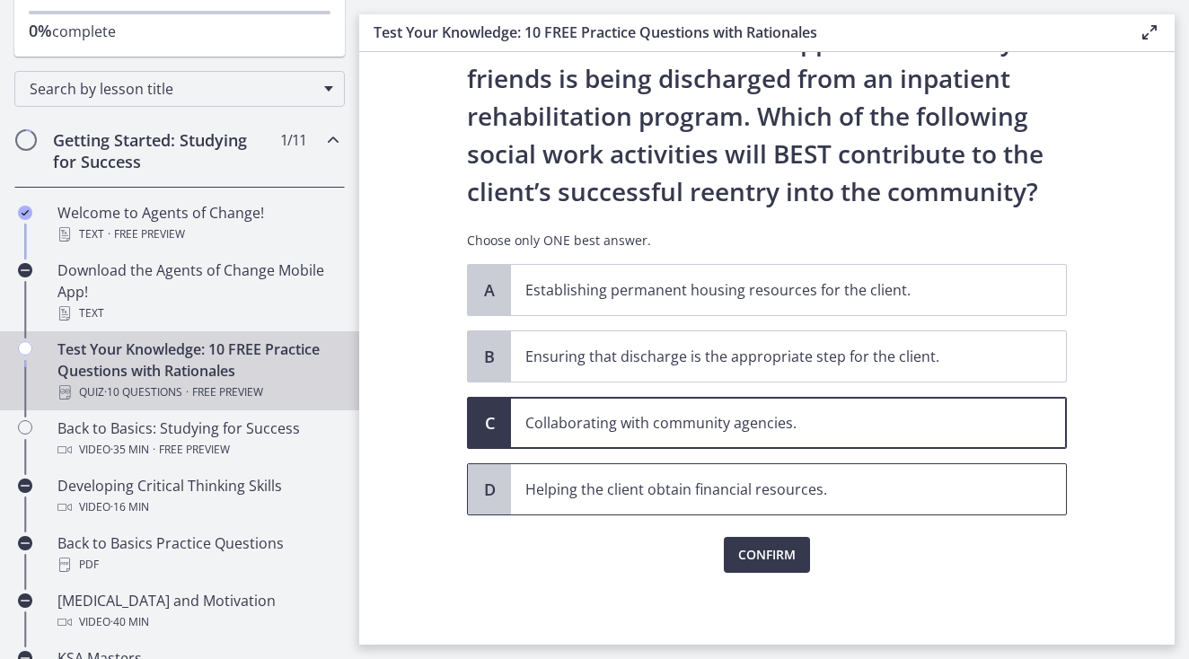
click at [575, 491] on p "Helping the client obtain financial resources." at bounding box center [770, 490] width 490 height 22
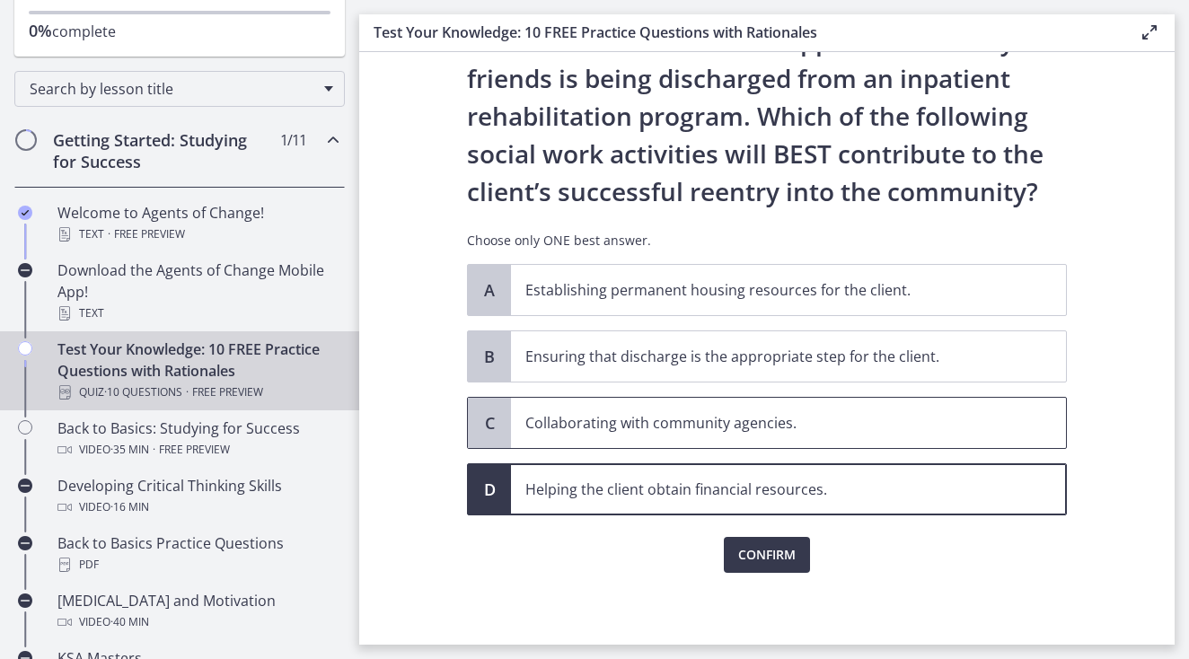
click at [763, 437] on span "Collaborating with community agencies." at bounding box center [788, 423] width 555 height 50
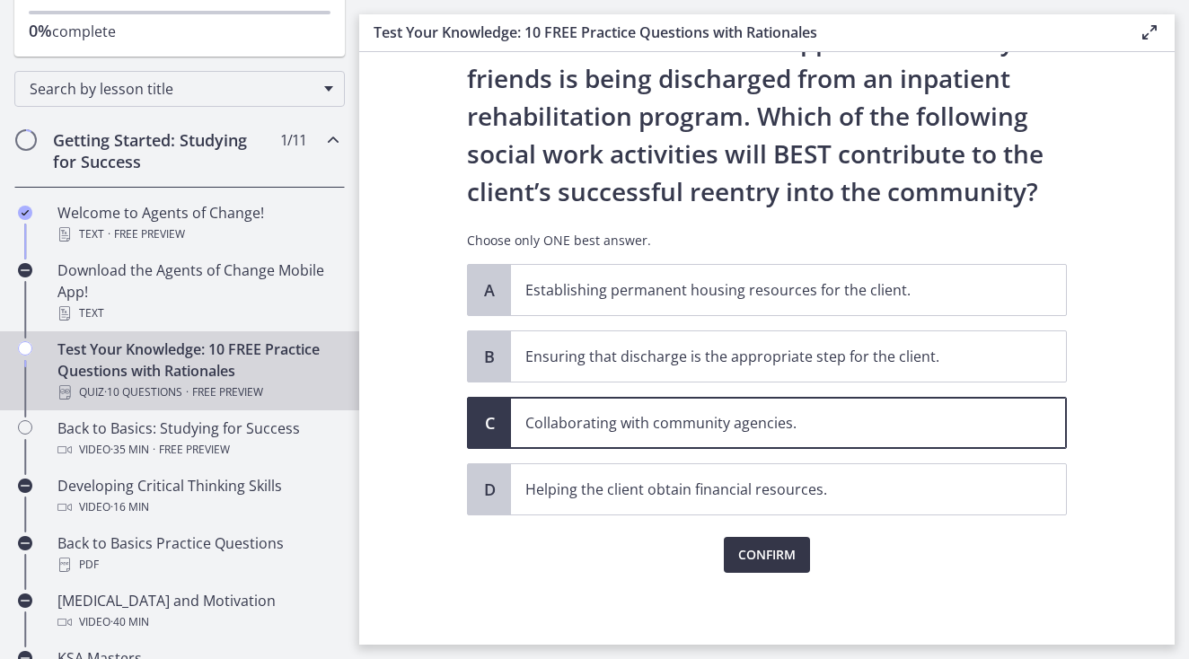
click at [756, 556] on span "Confirm" at bounding box center [766, 555] width 57 height 22
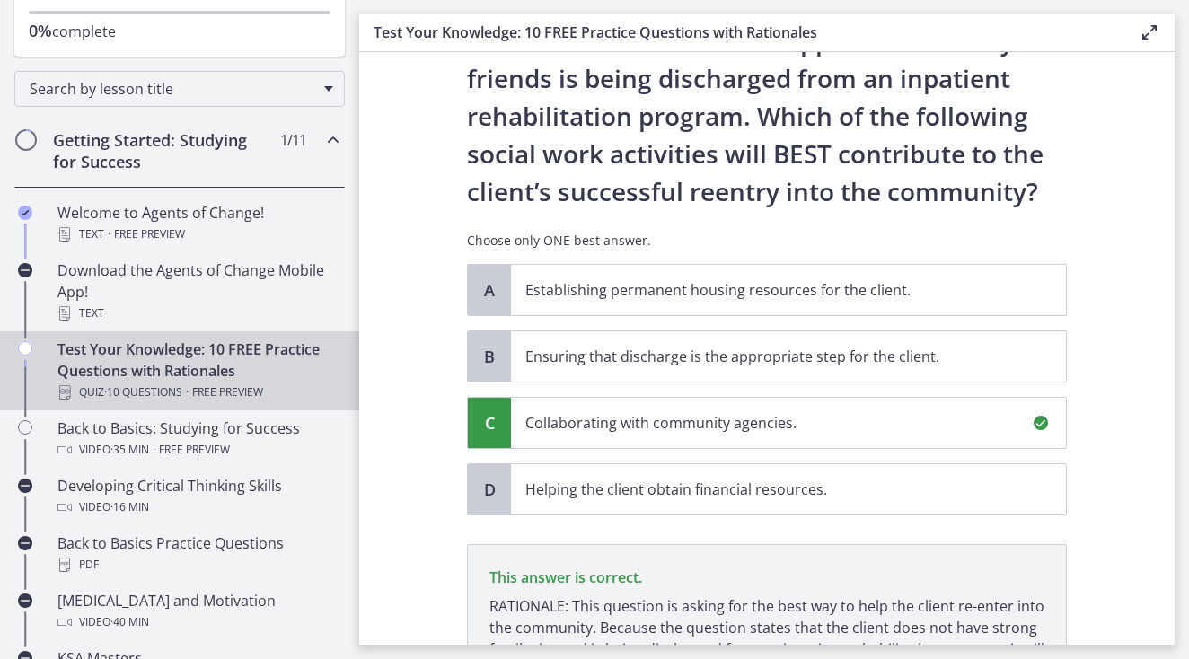
scroll to position [298, 0]
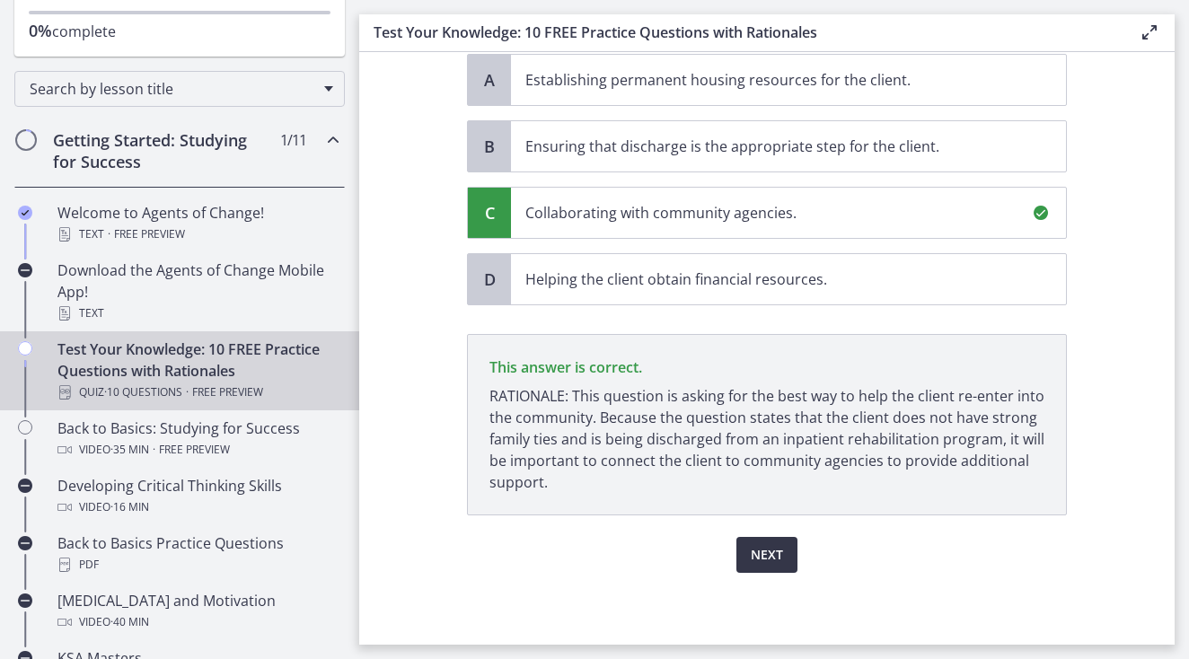
click at [770, 545] on span "Next" at bounding box center [767, 555] width 32 height 22
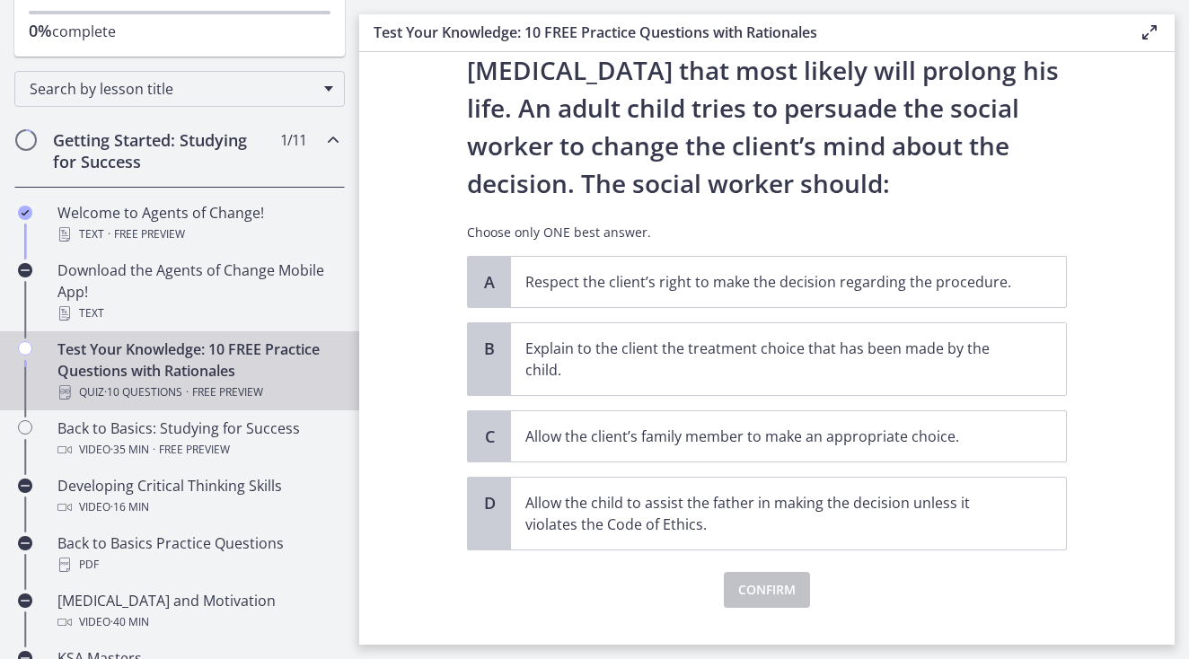
scroll to position [163, 0]
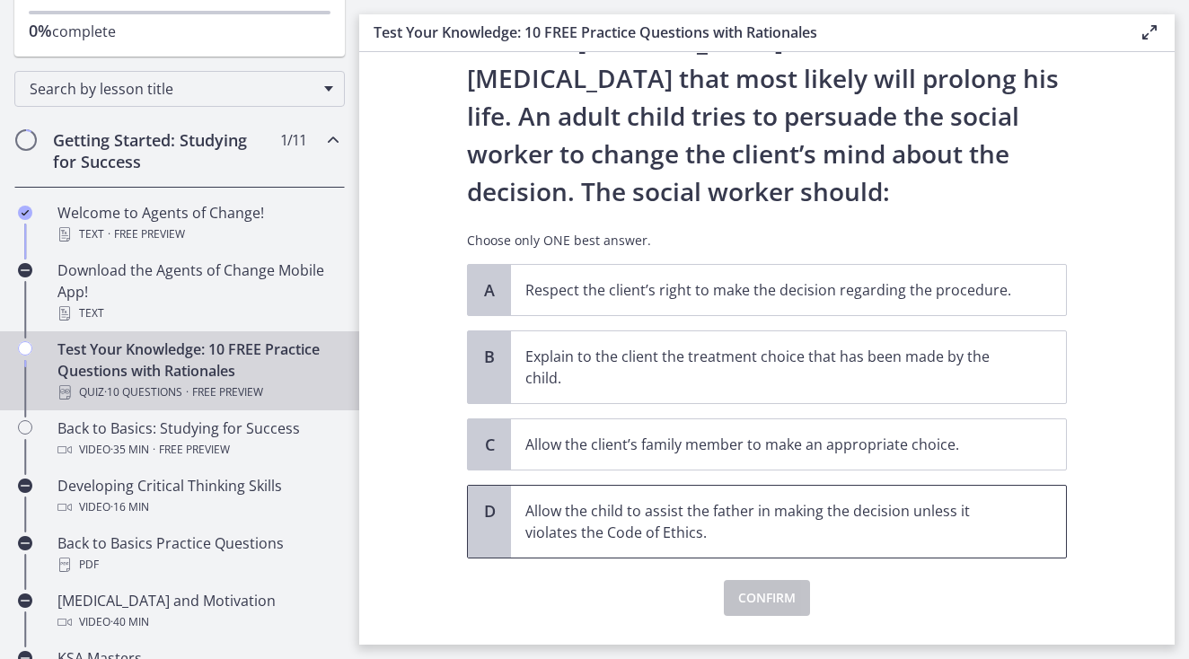
click at [672, 514] on p "Allow the child to assist the father in making the decision unless it violates …" at bounding box center [770, 521] width 490 height 43
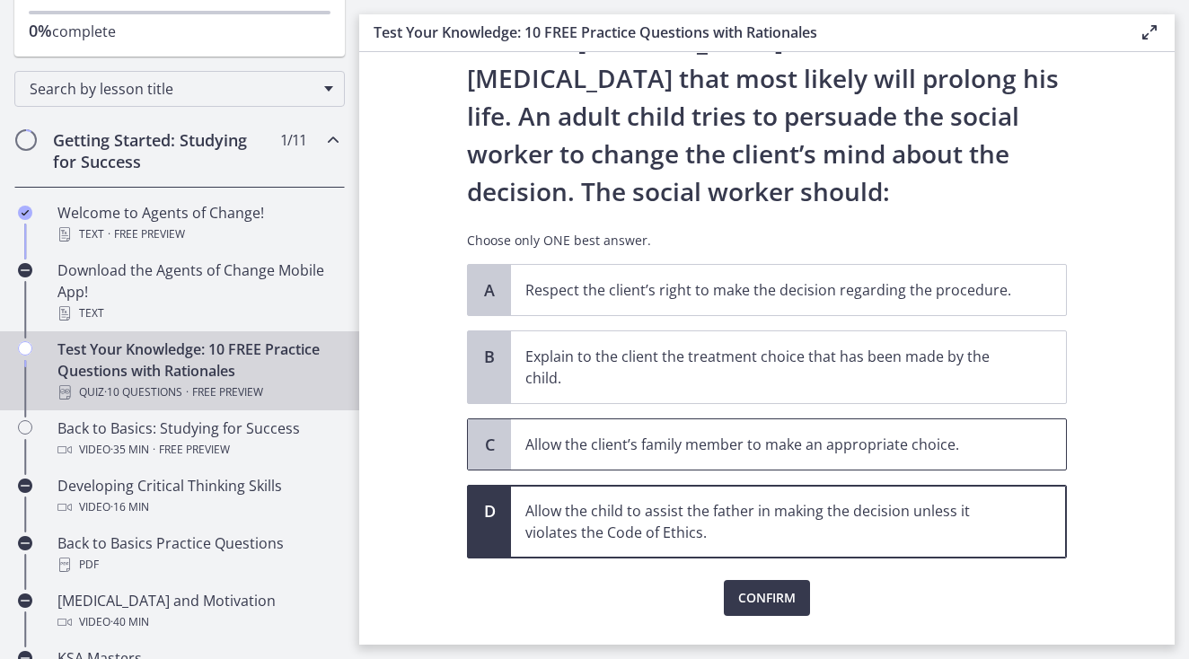
click at [630, 458] on span "Allow the client’s family member to make an appropriate choice." at bounding box center [788, 444] width 555 height 50
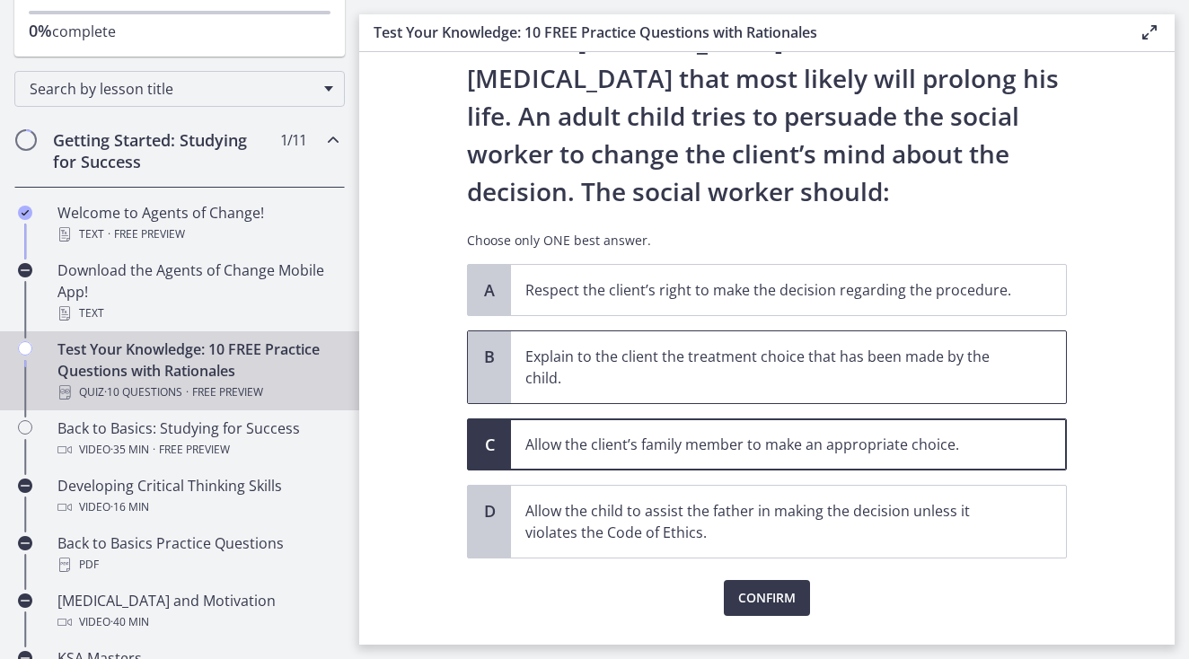
click at [586, 380] on p "Explain to the client the treatment choice that has been made by the child." at bounding box center [770, 367] width 490 height 43
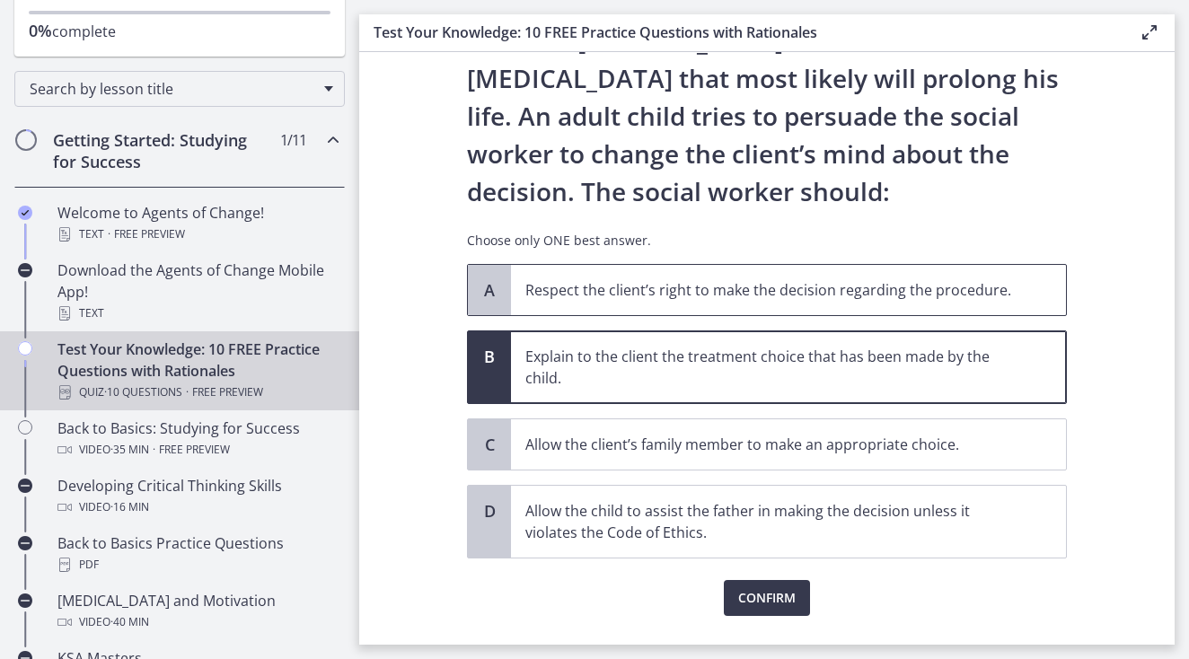
click at [565, 304] on span "Respect the client’s right to make the decision regarding the procedure." at bounding box center [788, 290] width 555 height 50
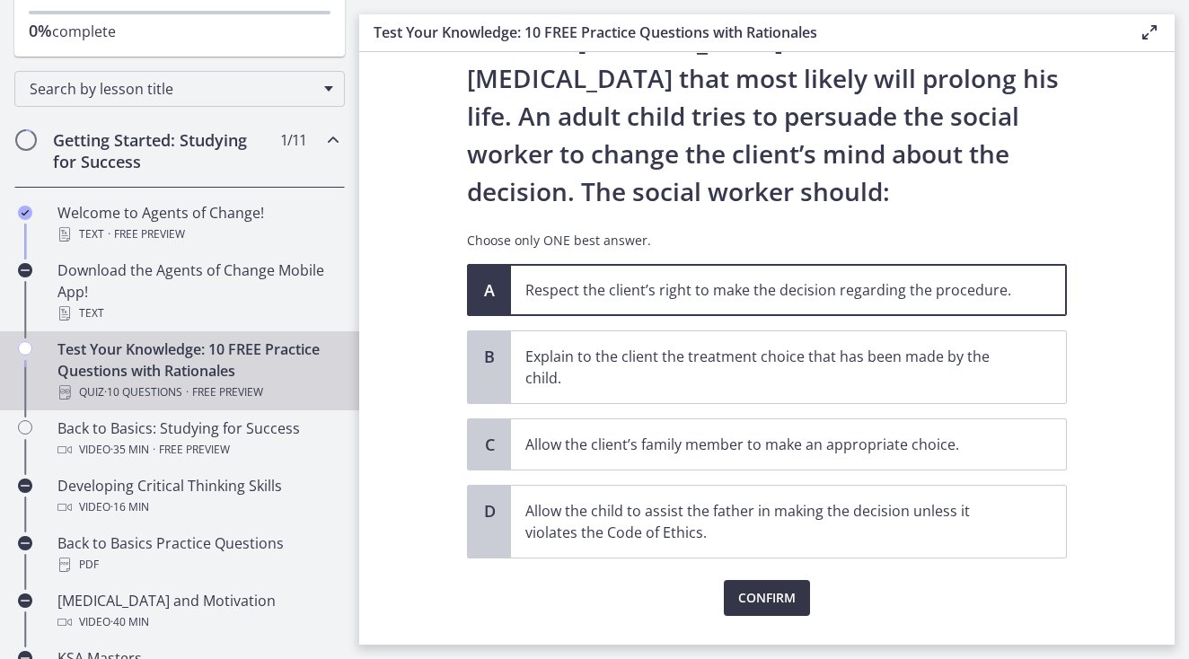
click at [757, 595] on span "Confirm" at bounding box center [766, 598] width 57 height 22
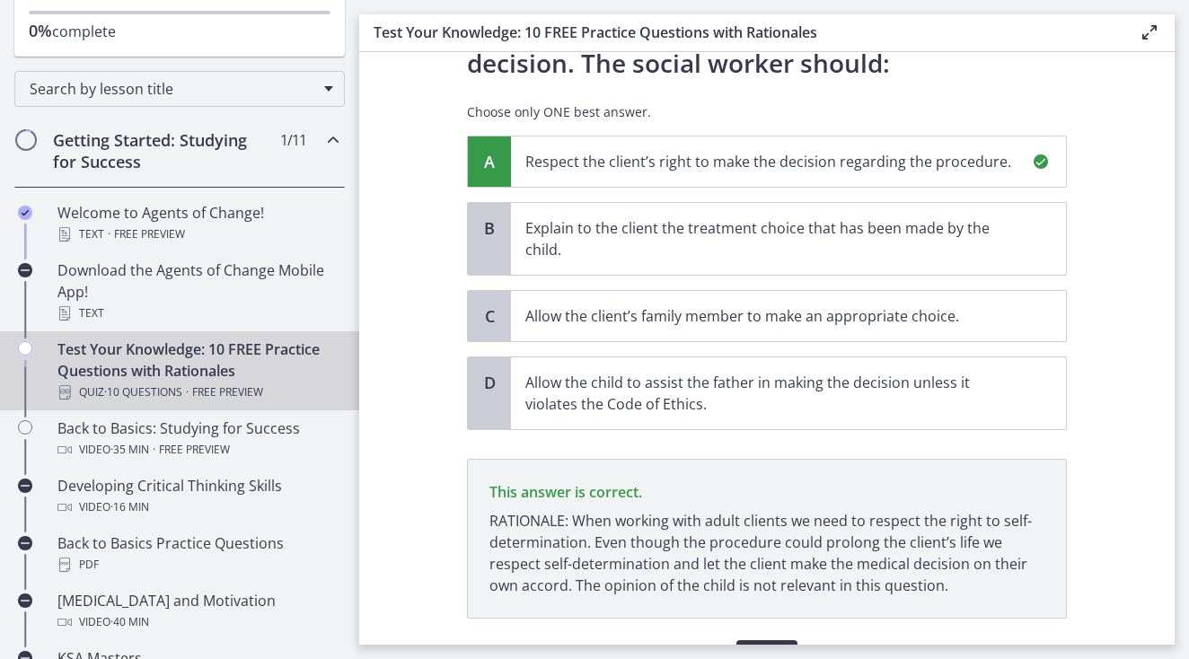
scroll to position [395, 0]
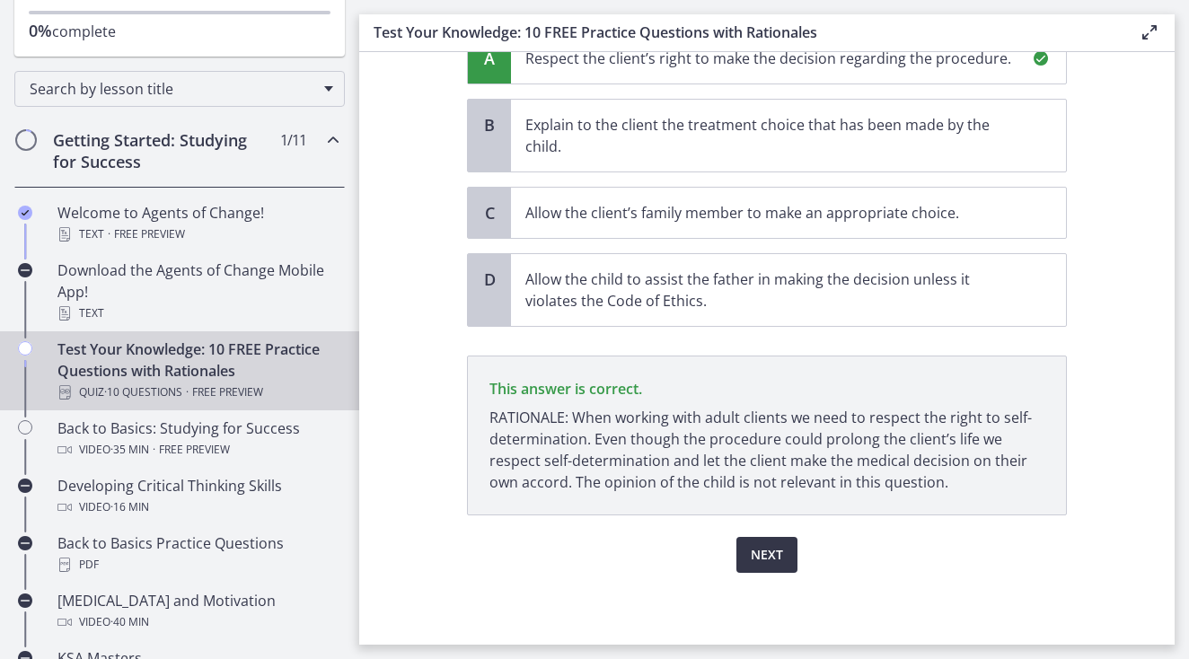
click at [769, 559] on span "Next" at bounding box center [767, 555] width 32 height 22
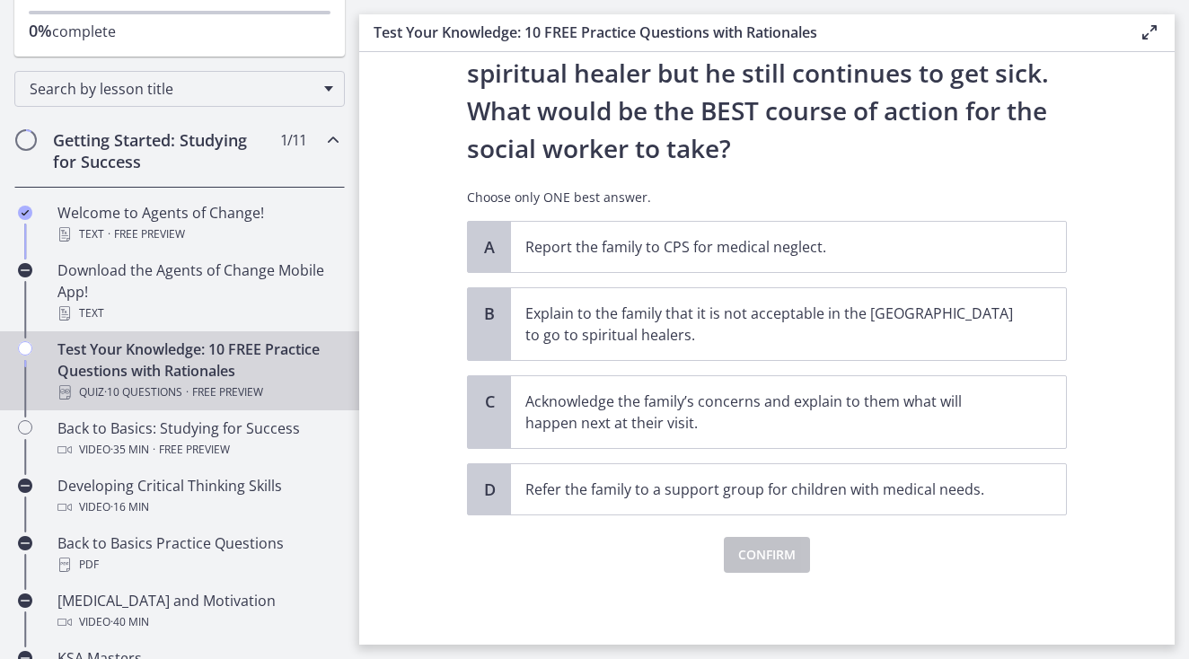
scroll to position [357, 0]
click at [696, 407] on p "Acknowledge the family’s concerns and explain to them what will happen next at …" at bounding box center [770, 412] width 490 height 43
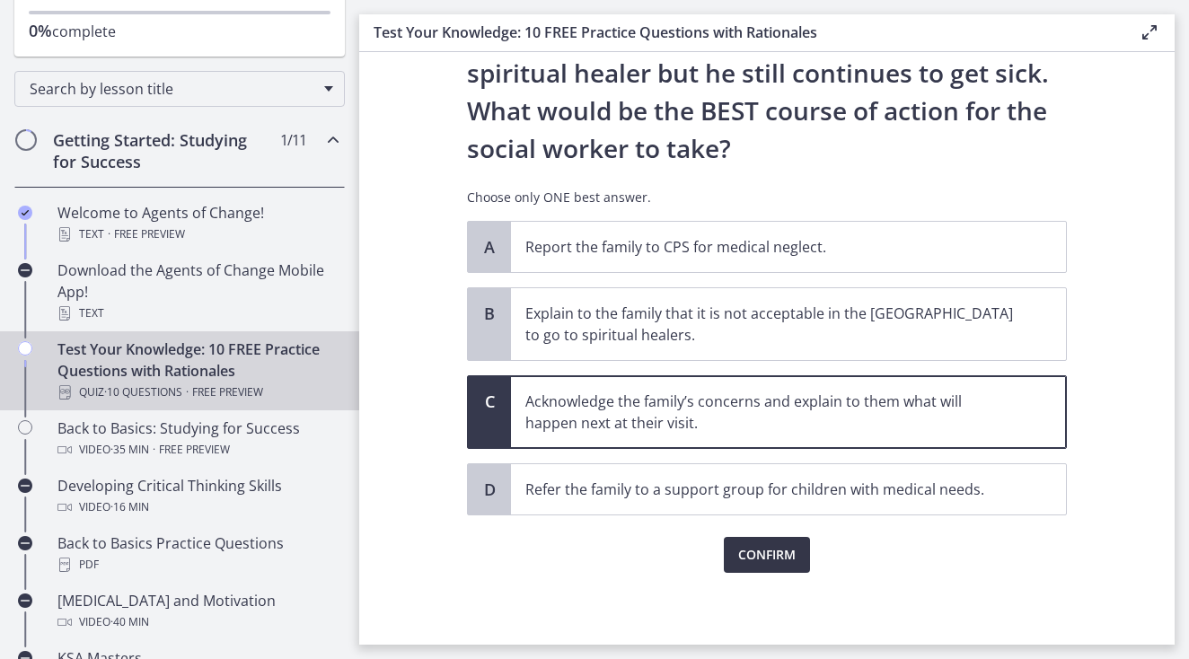
click at [779, 563] on span "Confirm" at bounding box center [766, 555] width 57 height 22
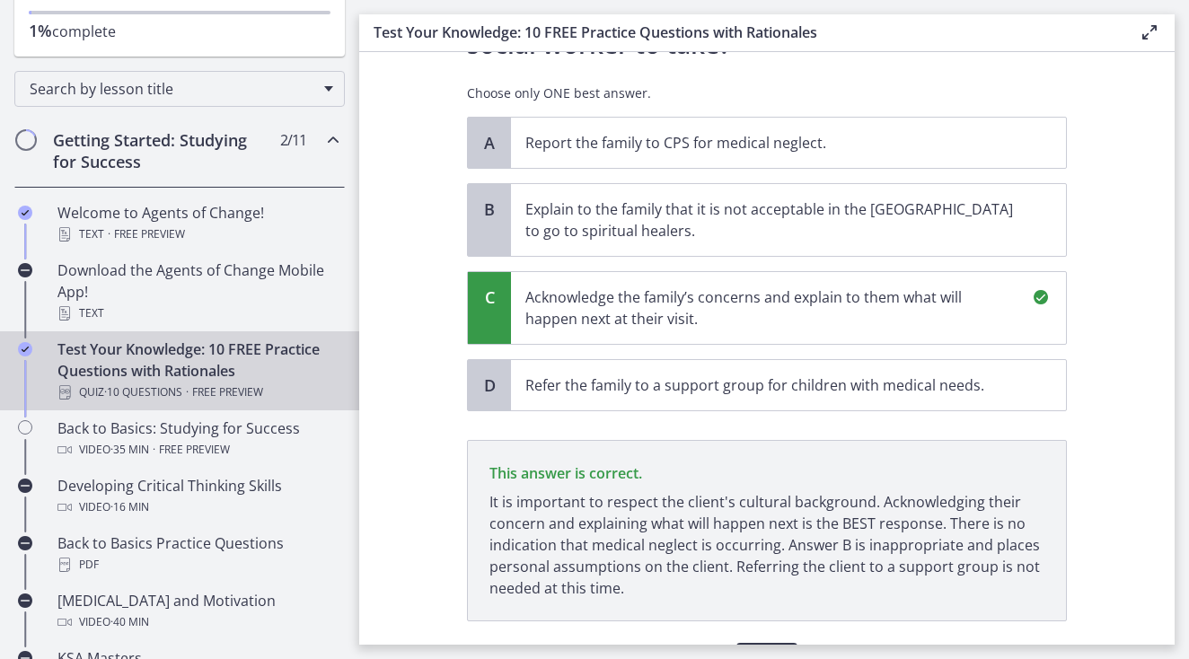
scroll to position [568, 0]
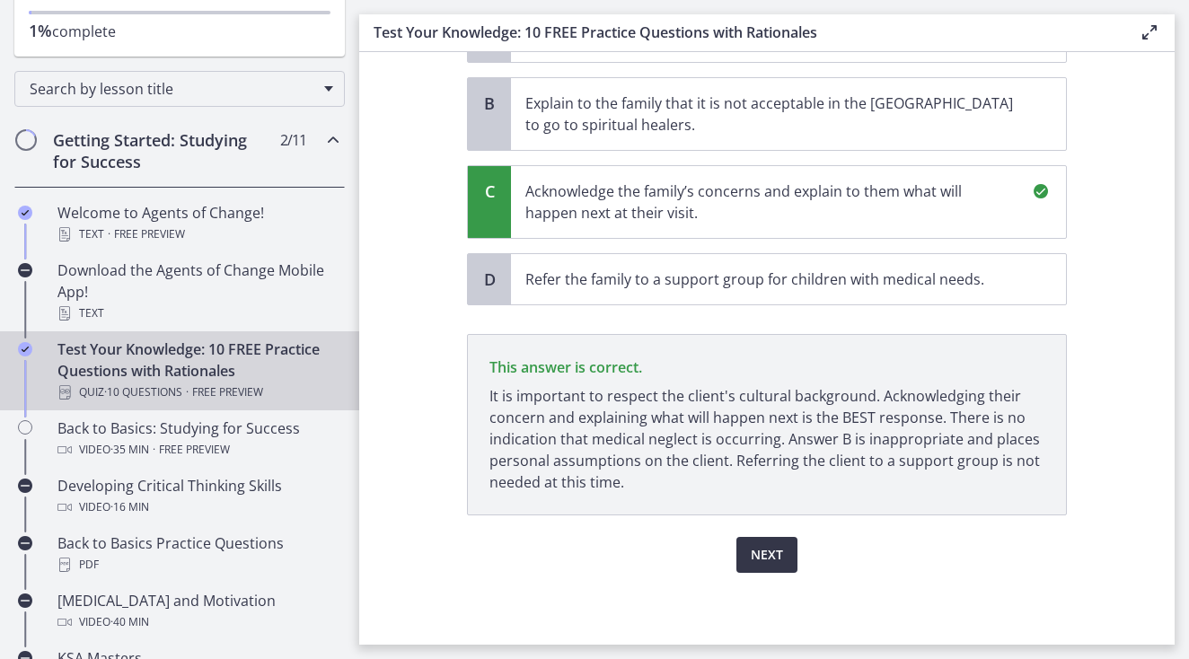
click at [779, 552] on span "Next" at bounding box center [767, 555] width 32 height 22
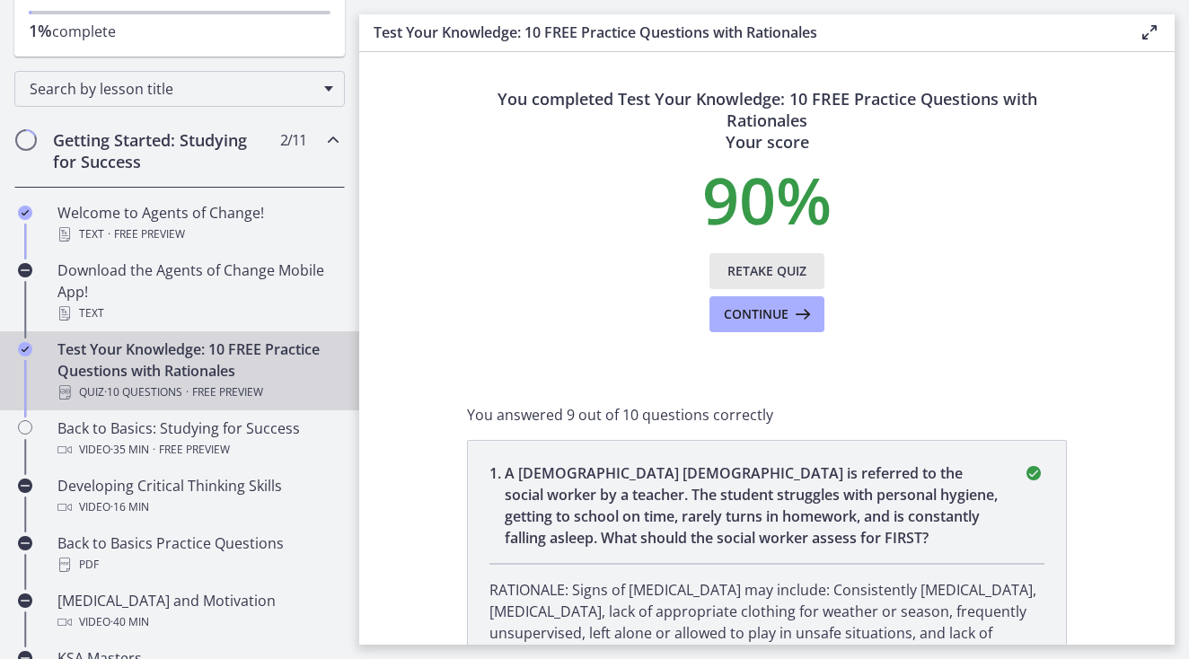
scroll to position [0, 0]
click at [746, 304] on span "Continue" at bounding box center [756, 315] width 65 height 22
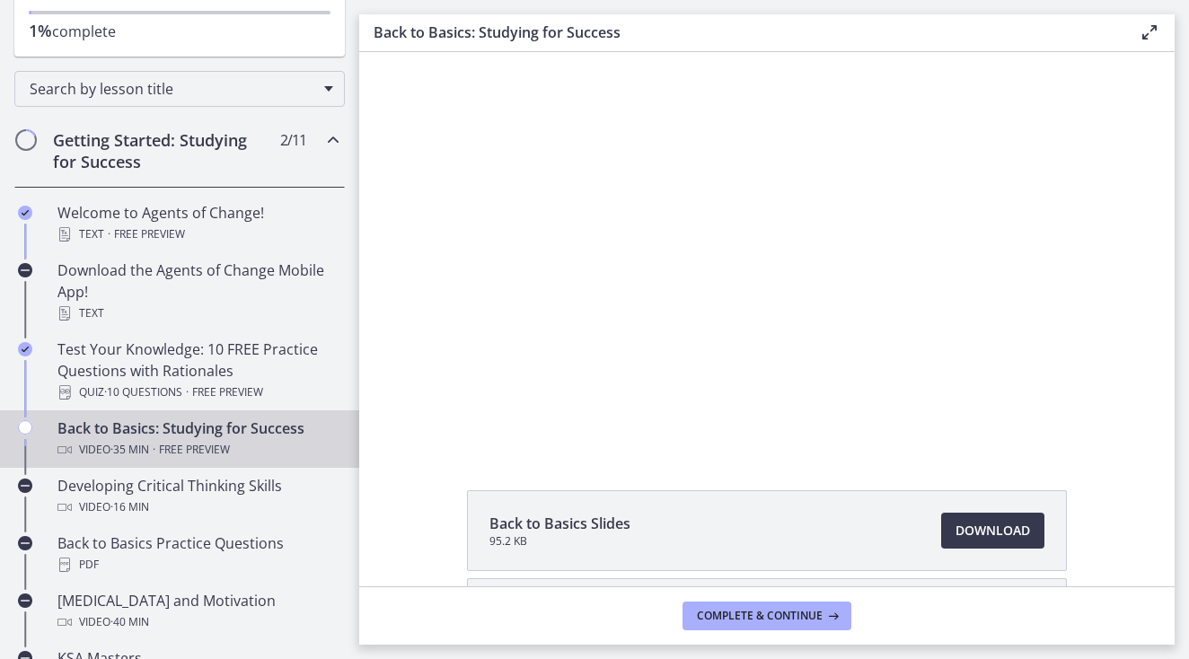
scroll to position [20, 0]
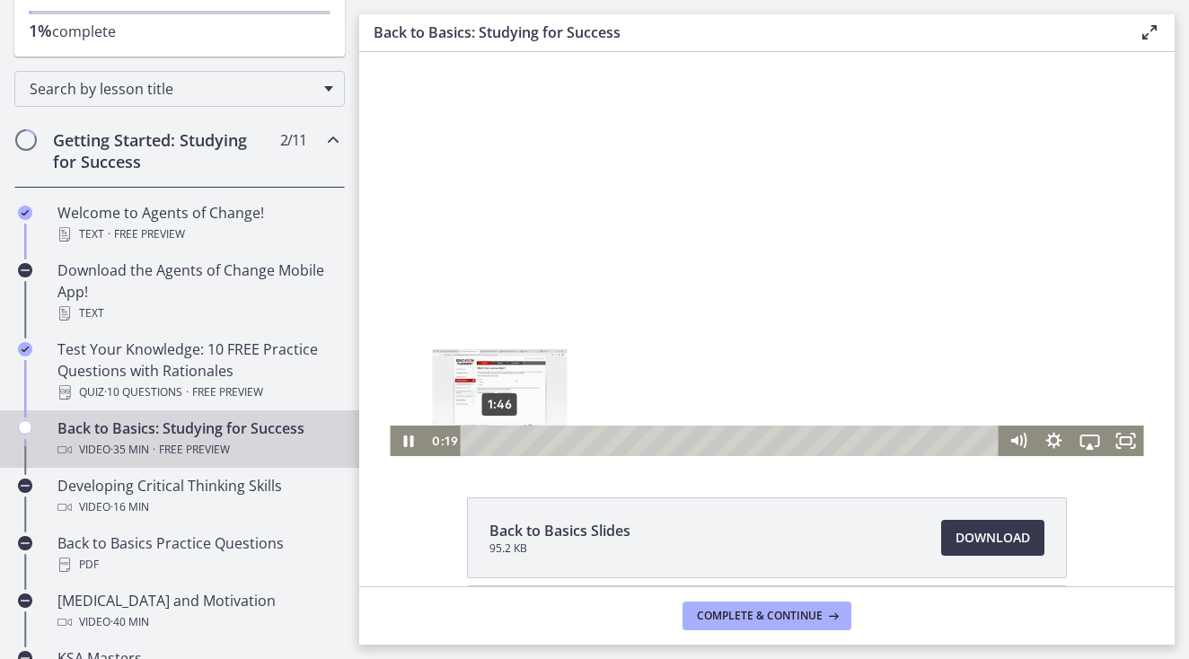
click at [499, 439] on div "1:46" at bounding box center [731, 441] width 517 height 31
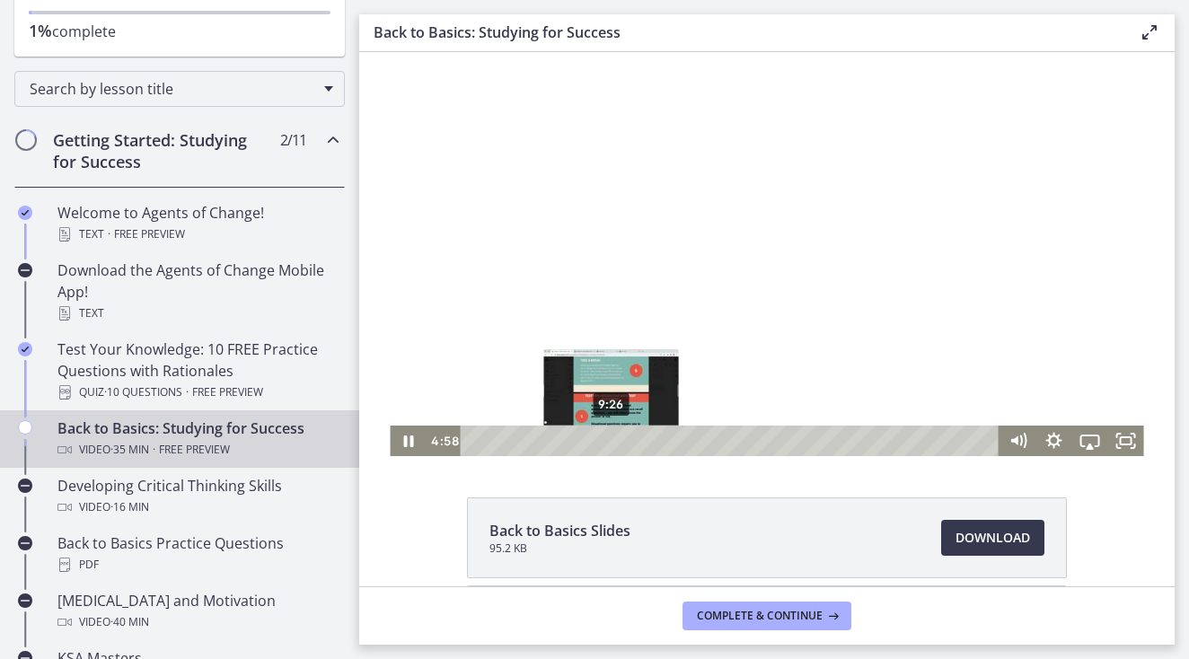
click at [612, 445] on div "9:26" at bounding box center [731, 441] width 517 height 31
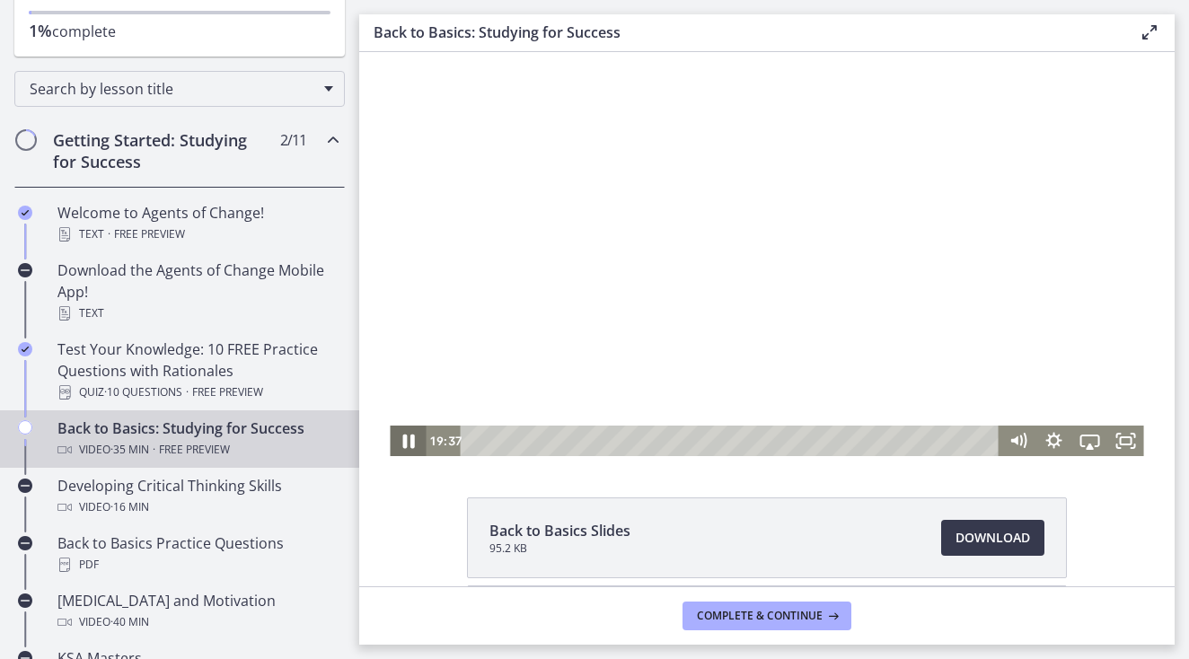
click at [415, 436] on icon "Pause" at bounding box center [407, 441] width 43 height 37
click at [405, 446] on icon "Play Video" at bounding box center [409, 441] width 9 height 13
click at [786, 438] on div "21:20" at bounding box center [731, 441] width 517 height 31
click at [833, 441] on div "24:35" at bounding box center [731, 441] width 517 height 31
click at [815, 436] on div "23:22" at bounding box center [731, 441] width 517 height 31
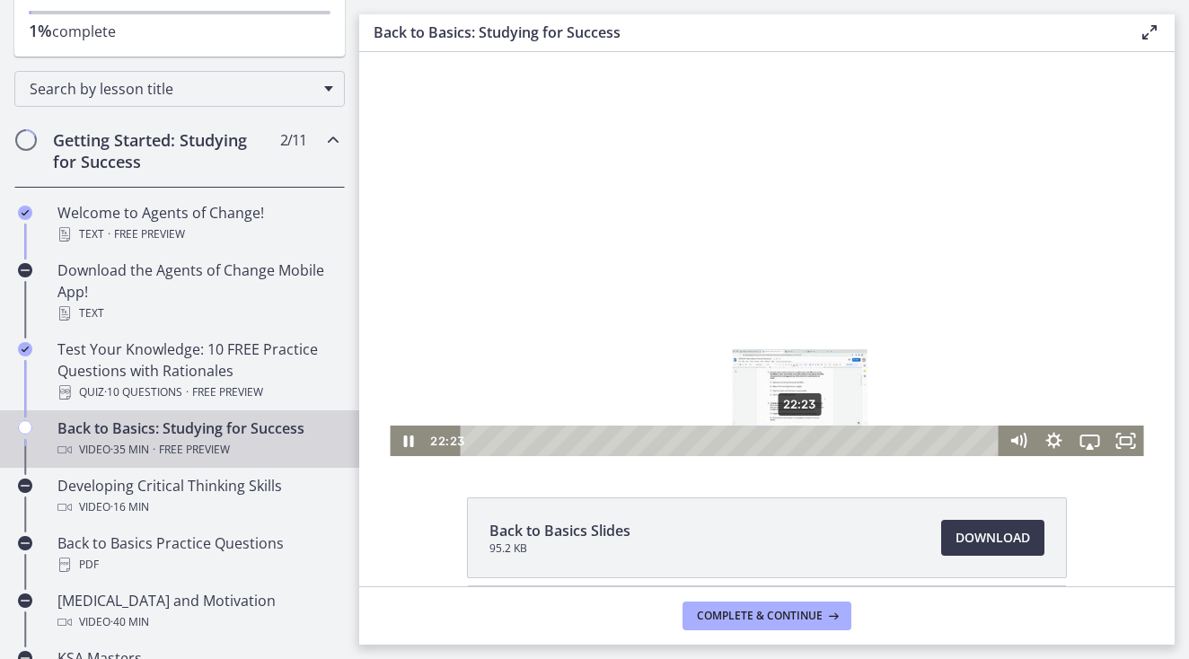
click at [801, 440] on div "22:23" at bounding box center [731, 441] width 517 height 31
click at [774, 440] on div "20:32" at bounding box center [731, 441] width 517 height 31
click at [788, 439] on div "21:31" at bounding box center [731, 441] width 517 height 31
click at [829, 444] on div "24:17" at bounding box center [731, 441] width 517 height 31
click at [404, 440] on icon "Pause" at bounding box center [408, 442] width 10 height 12
